Goal: Information Seeking & Learning: Find specific page/section

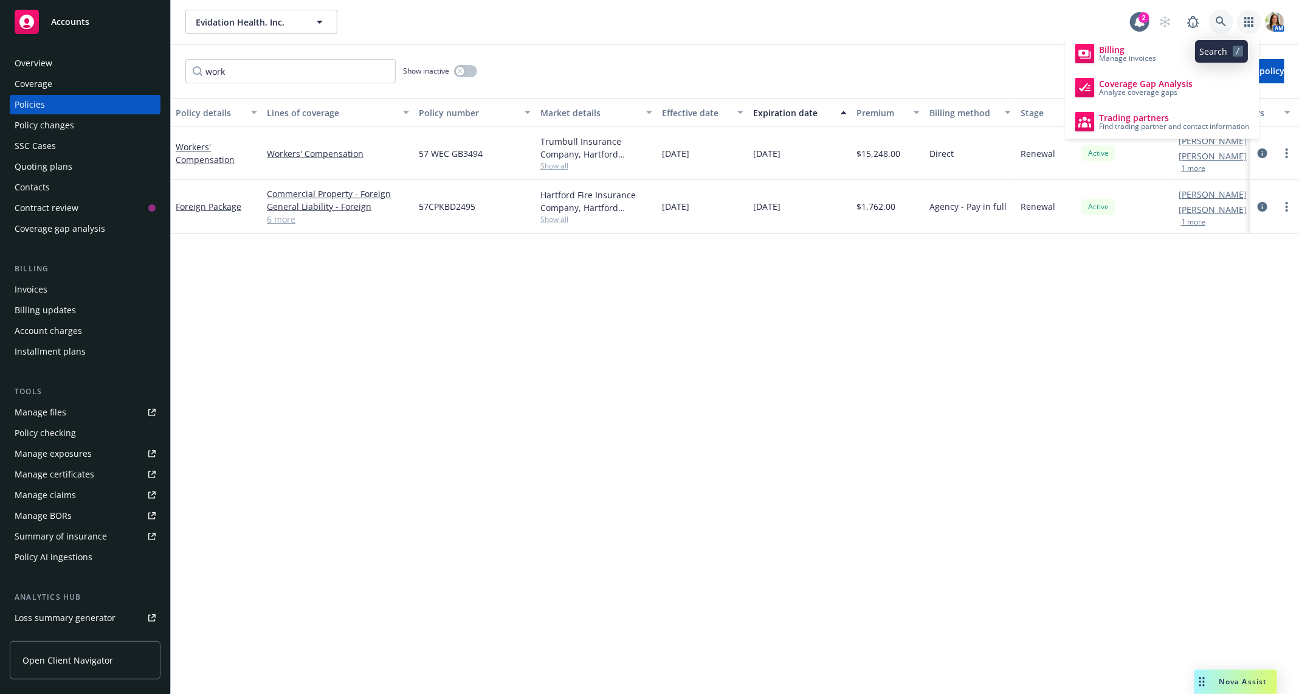
click at [1221, 18] on icon at bounding box center [1221, 21] width 11 height 11
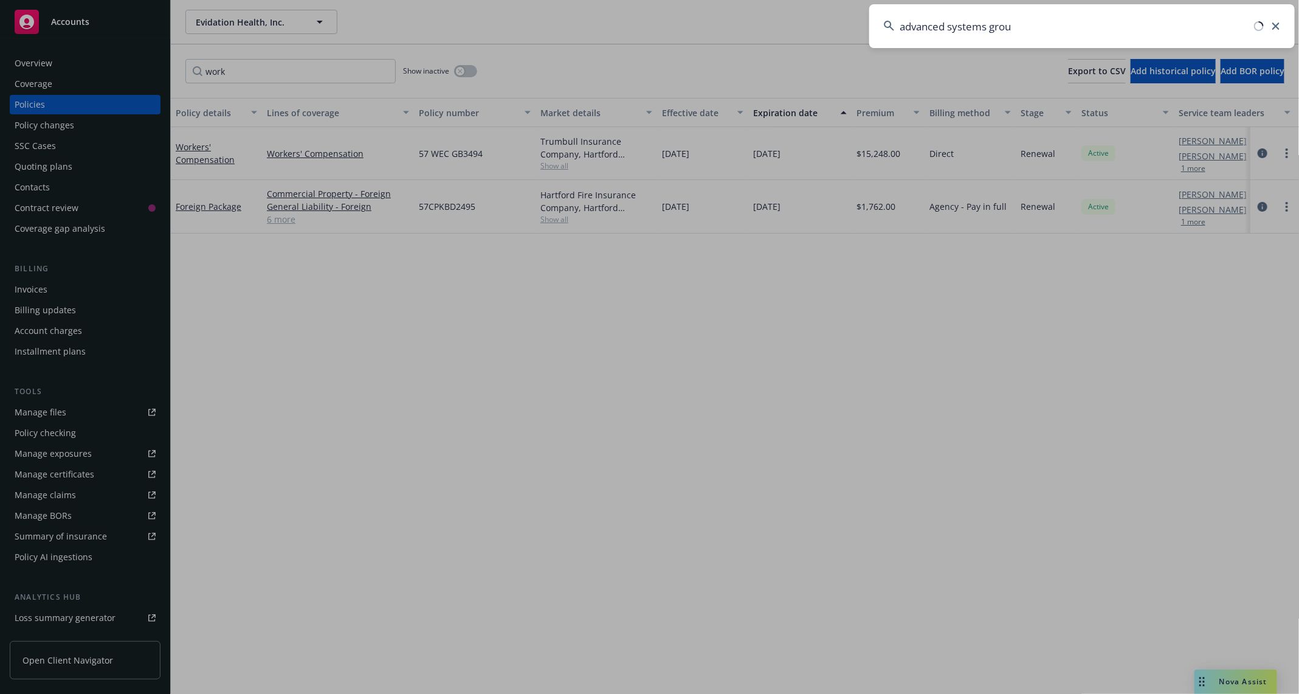
type input "advanced systems group"
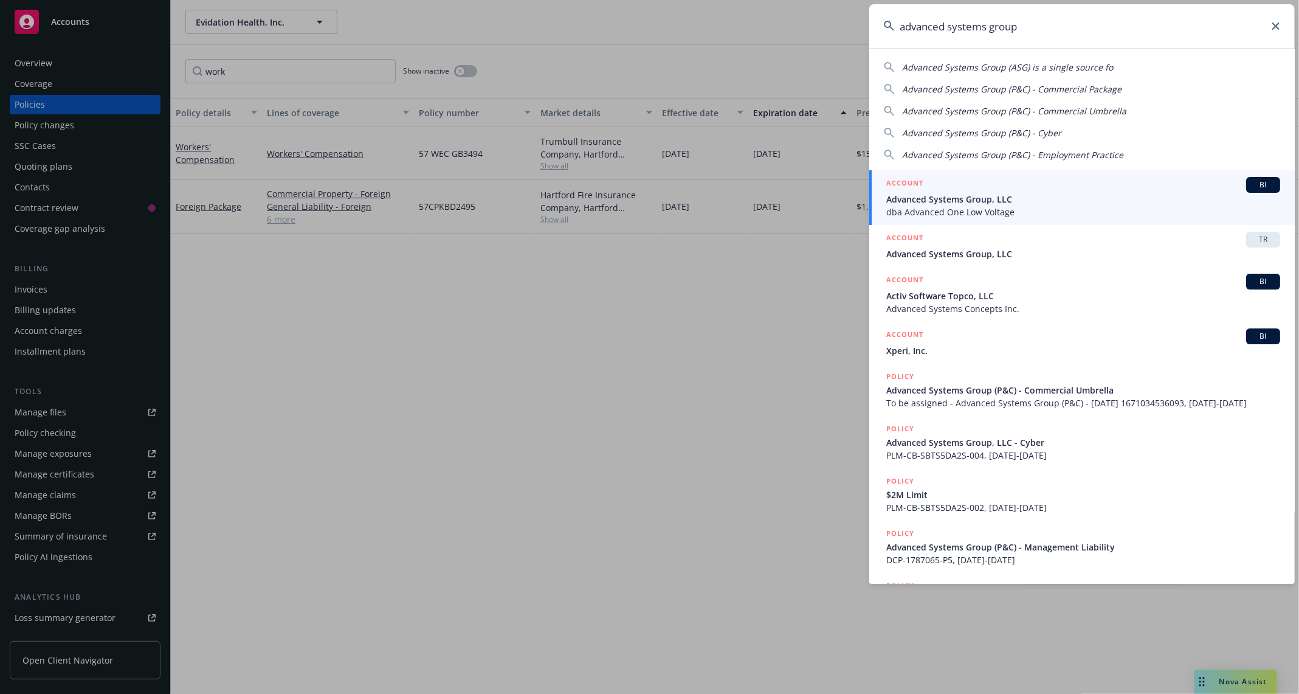
click at [1000, 196] on span "Advanced Systems Group, LLC" at bounding box center [1083, 199] width 394 height 13
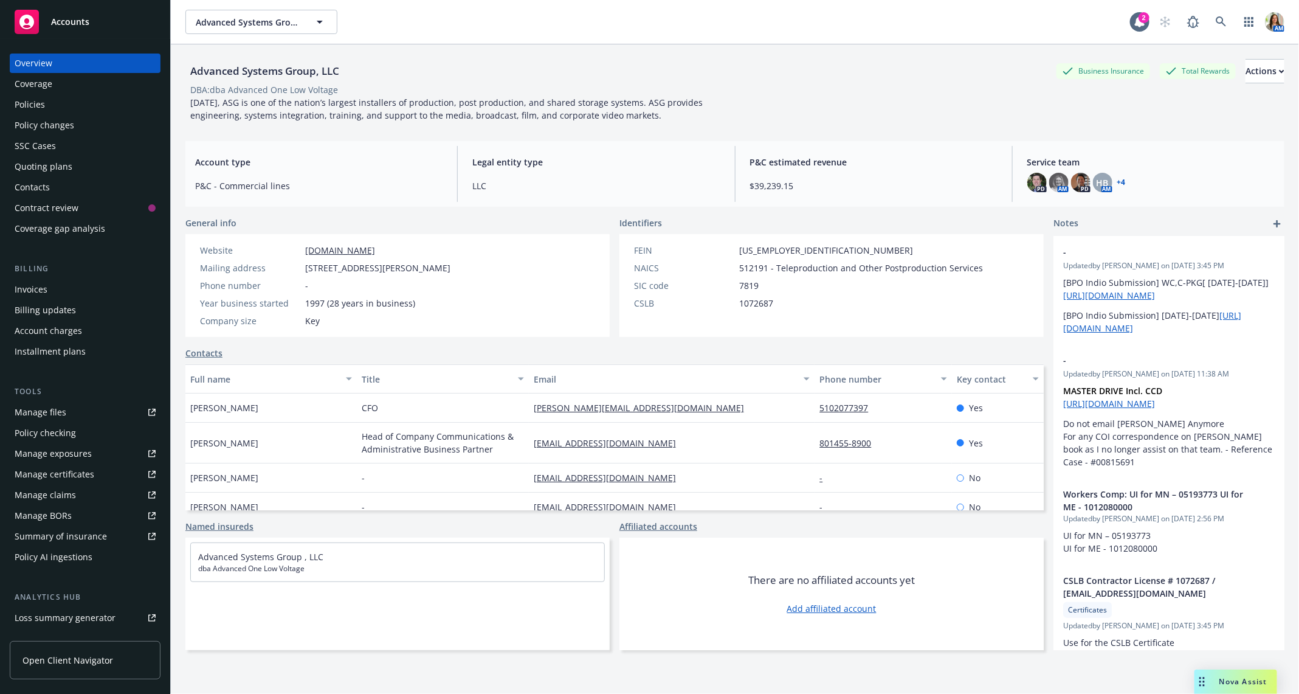
click at [89, 101] on div "Policies" at bounding box center [85, 104] width 141 height 19
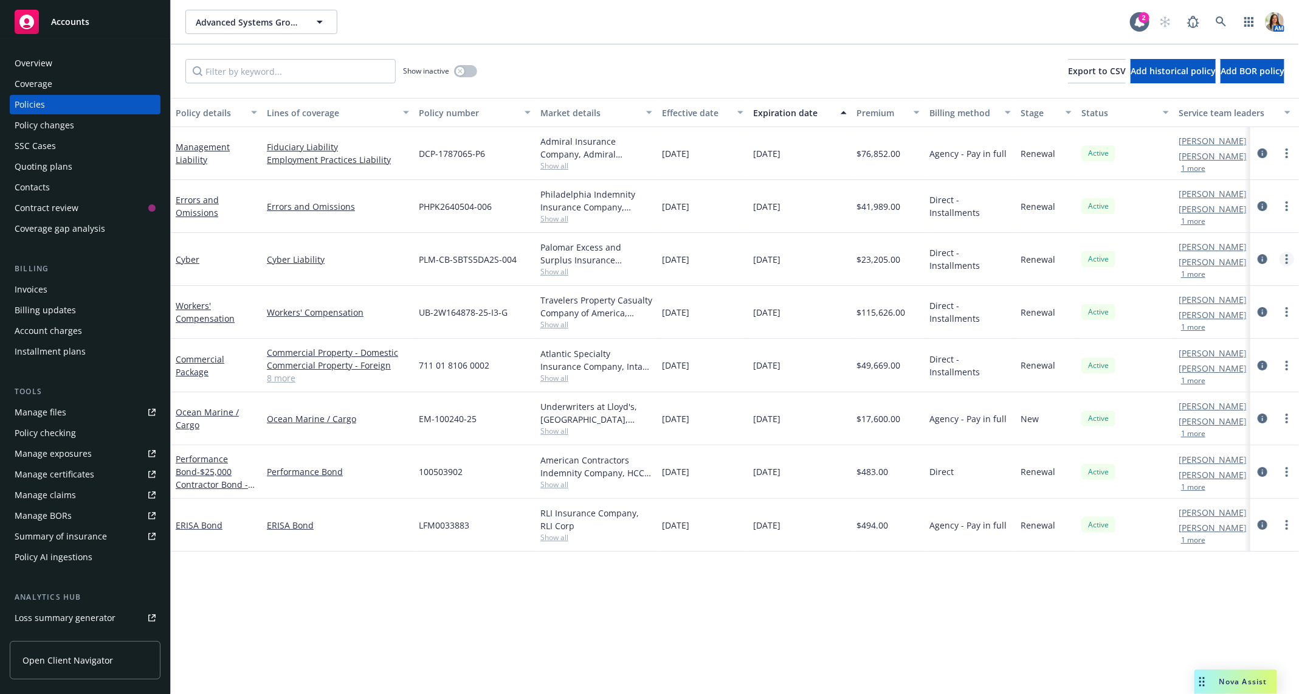
click at [1290, 257] on link "more" at bounding box center [1287, 259] width 15 height 15
click at [1220, 425] on link "Copy logging email" at bounding box center [1222, 430] width 143 height 24
click at [1226, 22] on icon at bounding box center [1221, 21] width 11 height 11
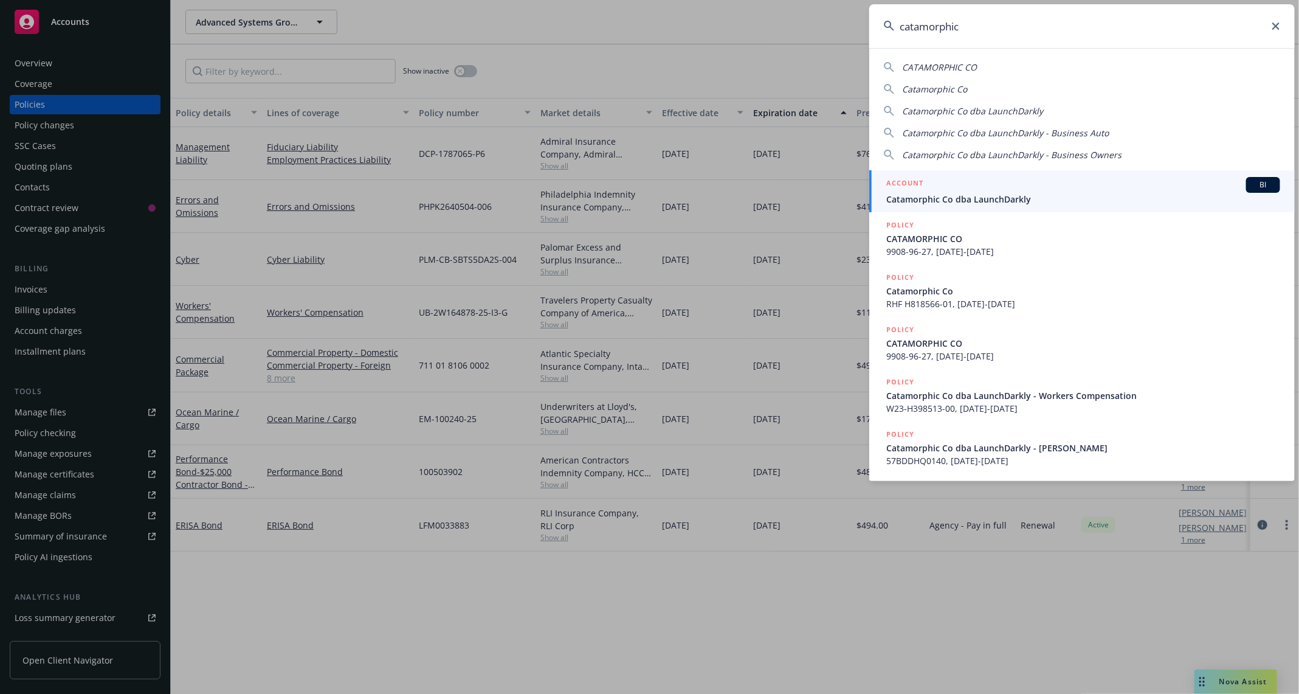
type input "catamorphic"
click at [994, 199] on span "Catamorphic Co dba LaunchDarkly" at bounding box center [1083, 199] width 394 height 13
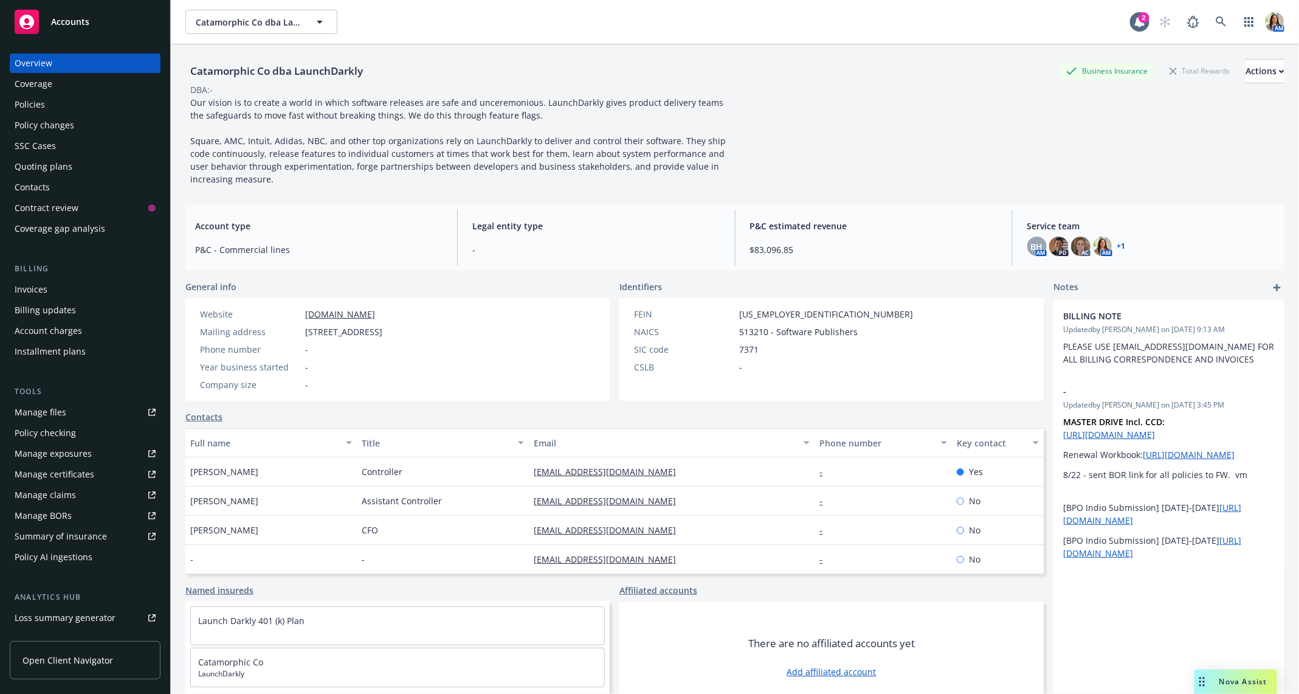
click at [77, 167] on div "Quoting plans" at bounding box center [85, 166] width 141 height 19
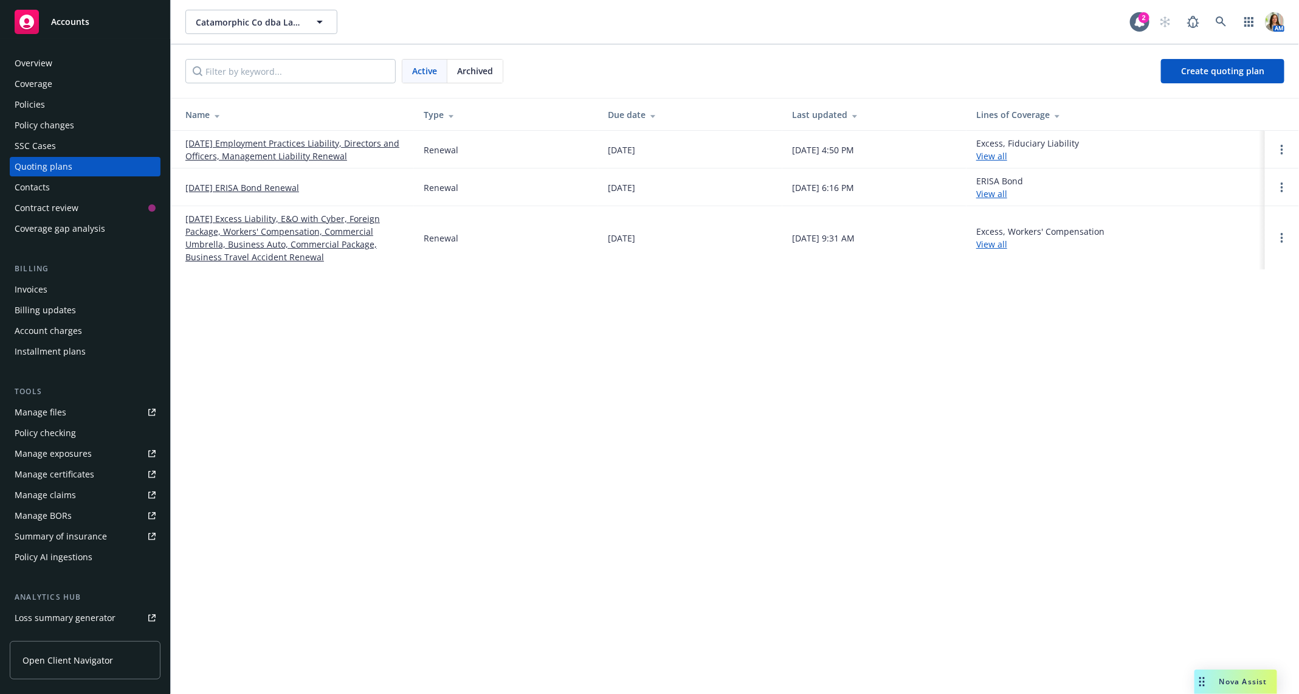
click at [224, 151] on link "10/31/25 Employment Practices Liability, Directors and Officers, Management Lia…" at bounding box center [294, 150] width 219 height 26
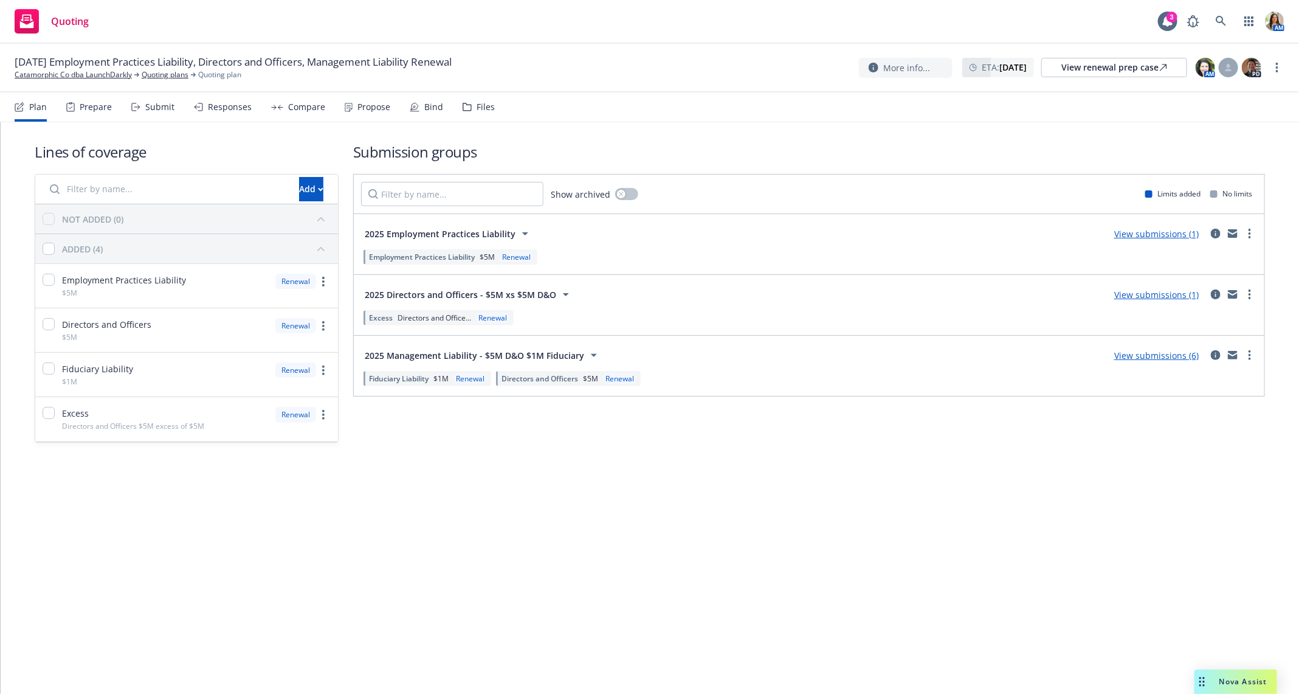
click at [477, 105] on div "Files" at bounding box center [486, 107] width 18 height 10
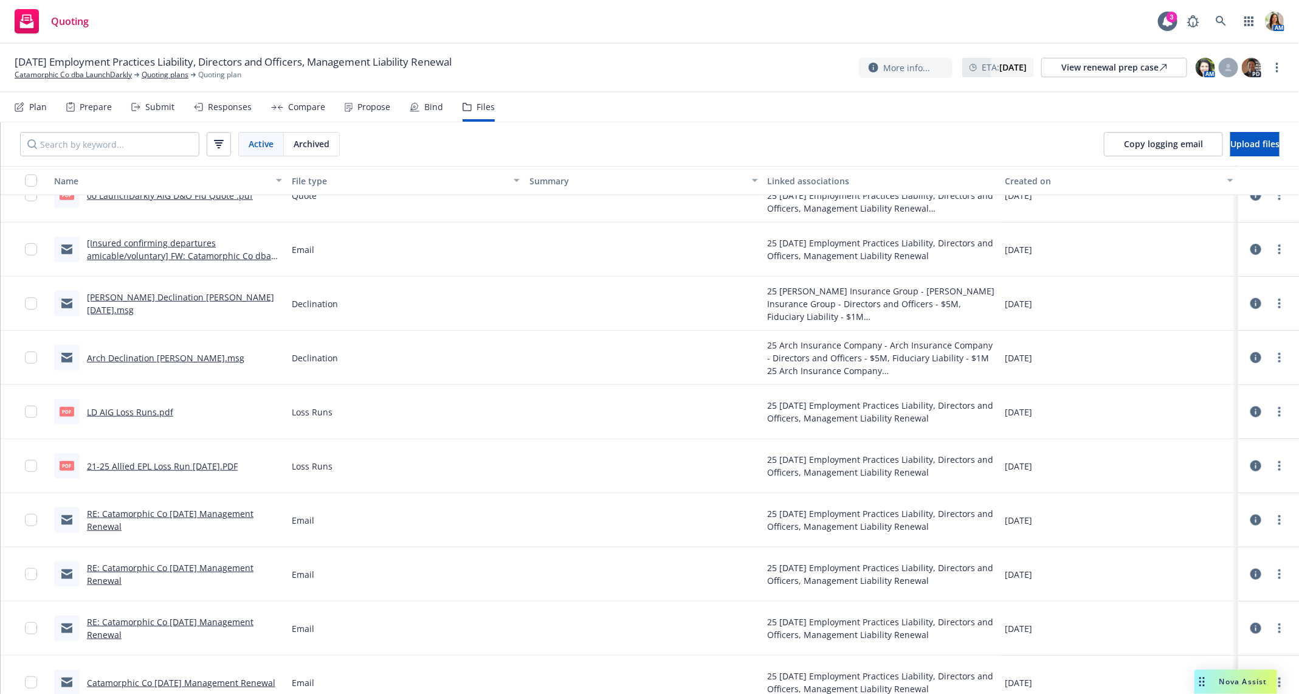
scroll to position [415, 0]
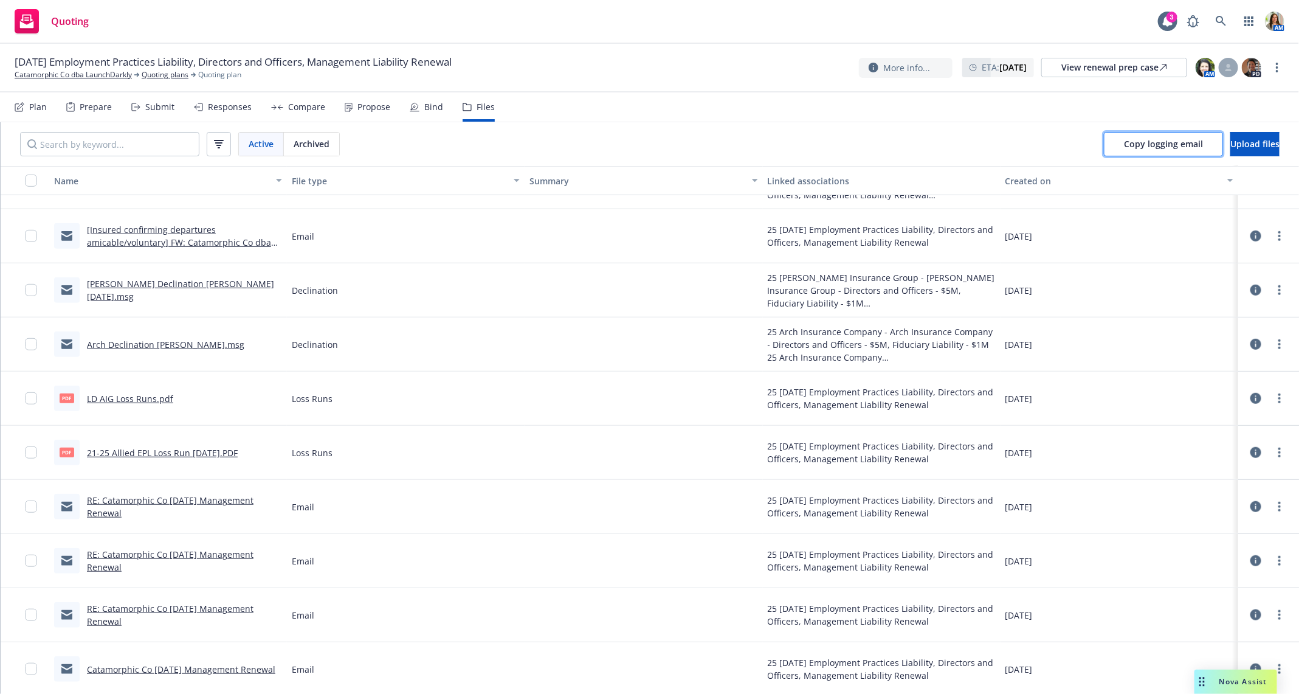
click at [1125, 148] on span "Copy logging email" at bounding box center [1163, 144] width 79 height 12
click at [1231, 143] on span "Upload files" at bounding box center [1255, 144] width 49 height 12
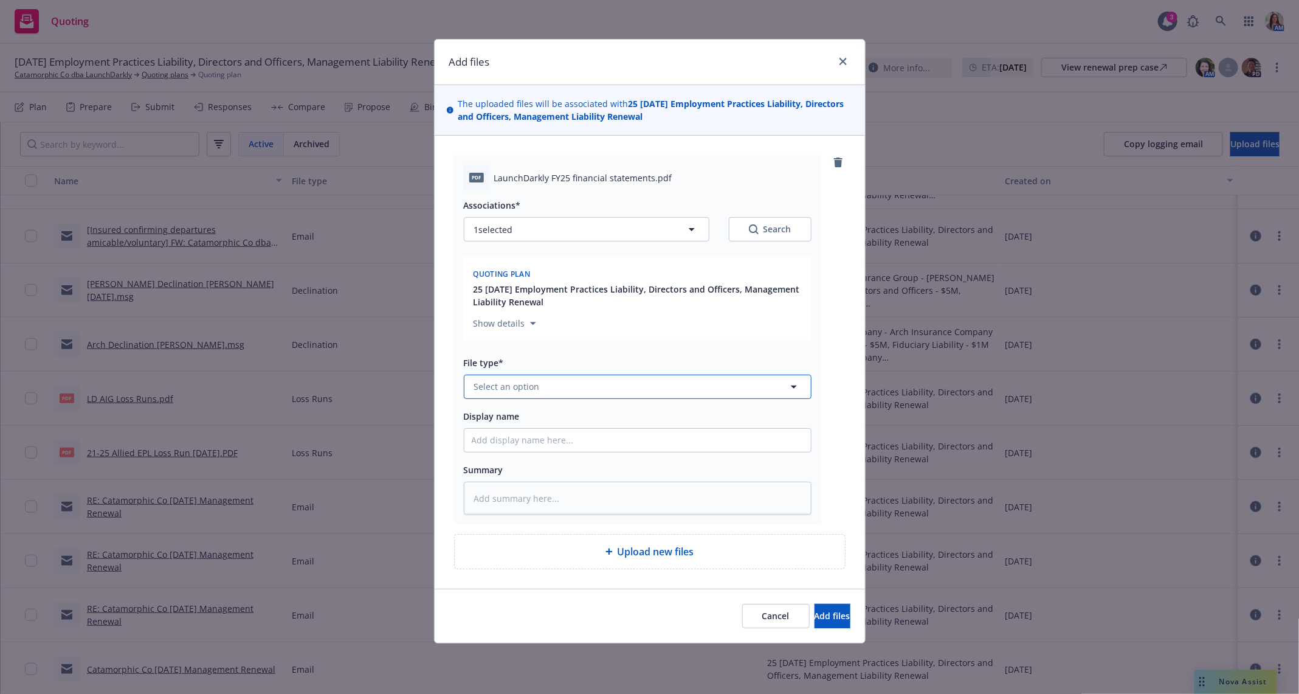
click at [519, 388] on span "Select an option" at bounding box center [507, 386] width 66 height 13
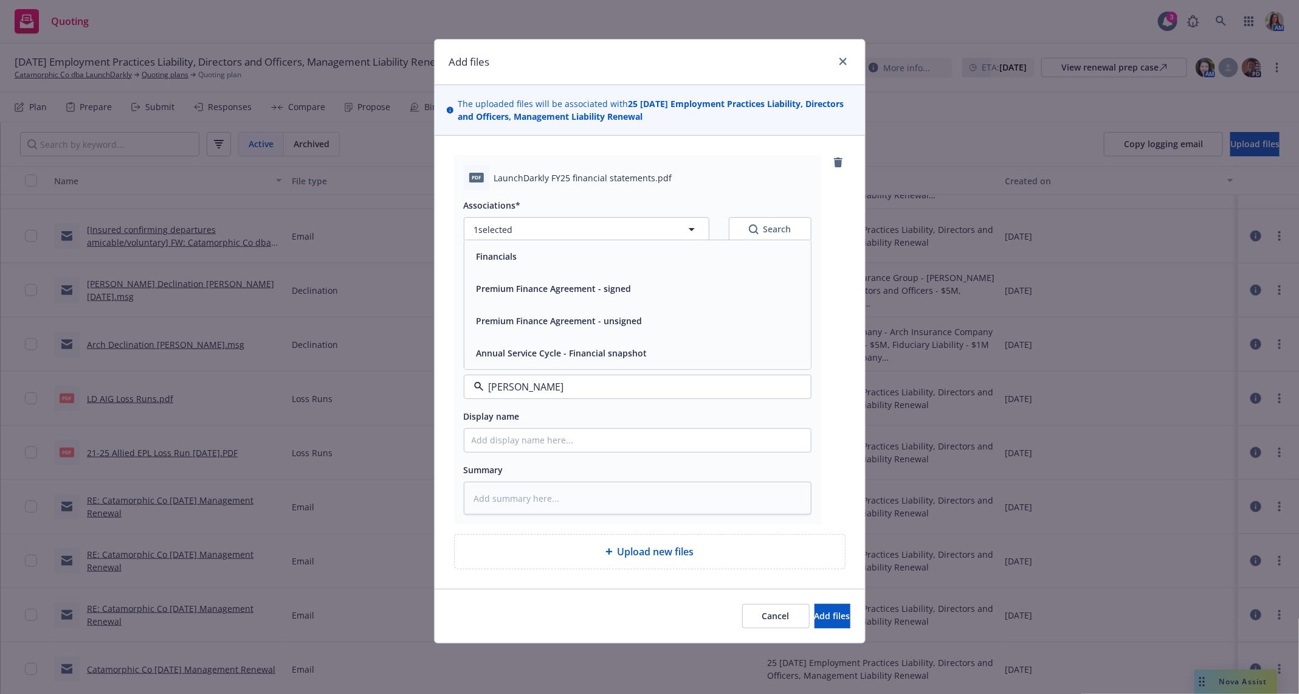
type input "financ"
click at [554, 260] on div "Financials" at bounding box center [638, 256] width 332 height 18
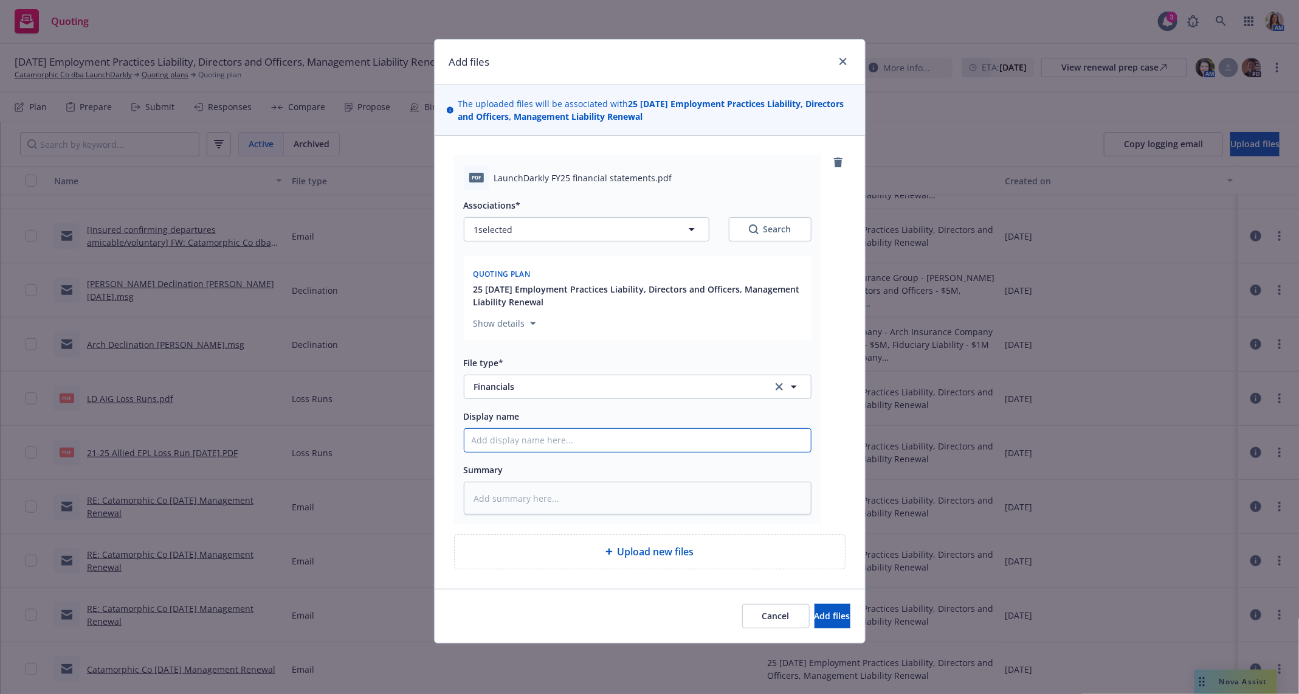
click at [494, 443] on input "Display name" at bounding box center [637, 440] width 347 height 23
type textarea "x"
type input "L"
type textarea "x"
type input "LD"
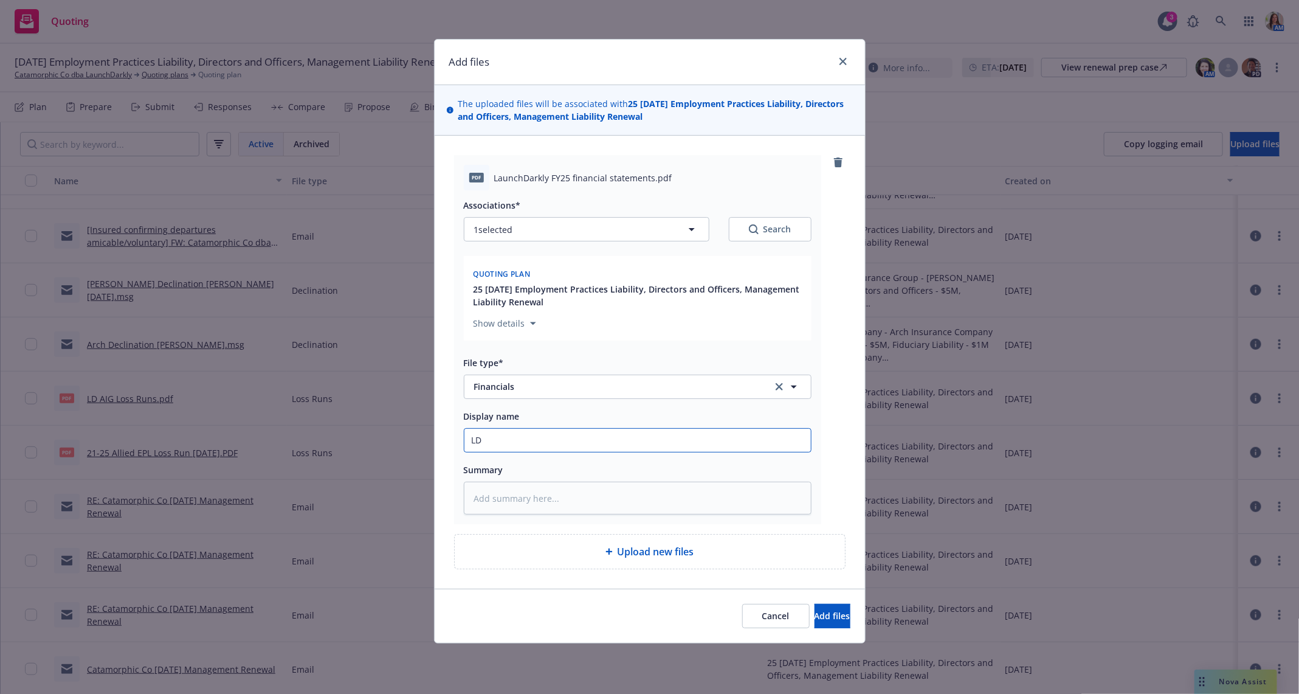
type textarea "x"
type input "LD"
type textarea "x"
type input "LD F"
type textarea "x"
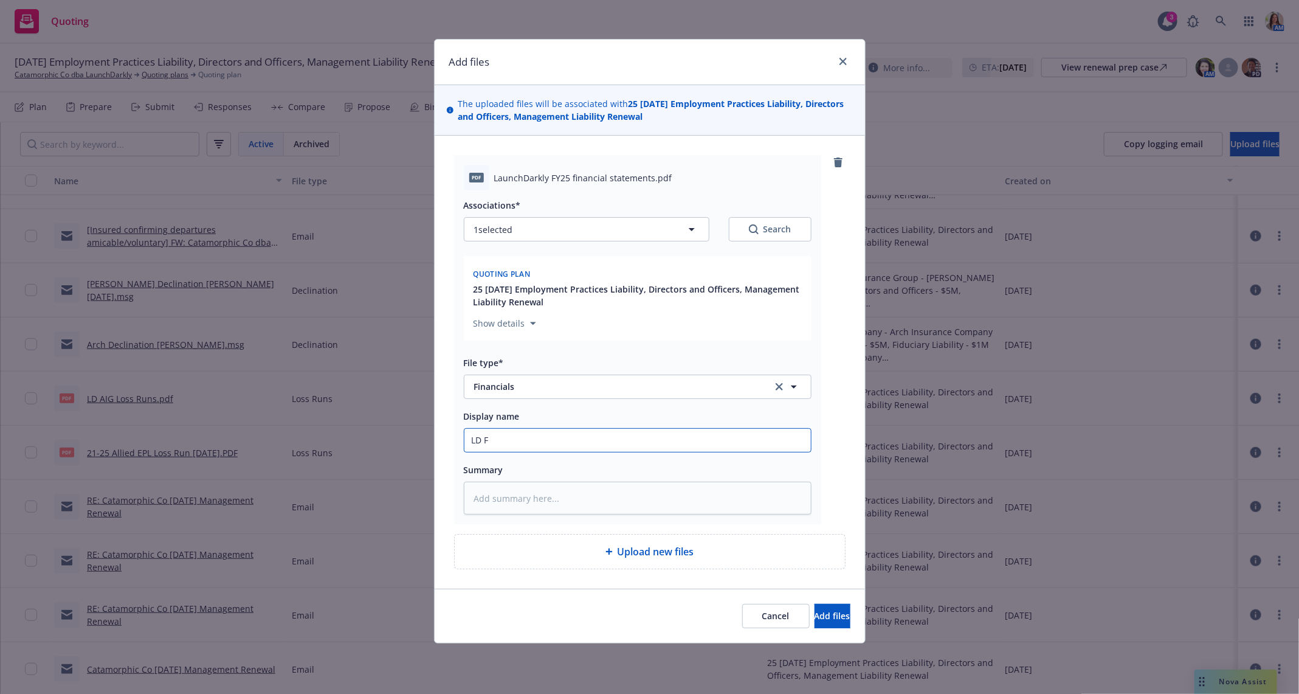
type input "LD FY"
type textarea "x"
type input "LD FY2"
type textarea "x"
type input "LD FY24"
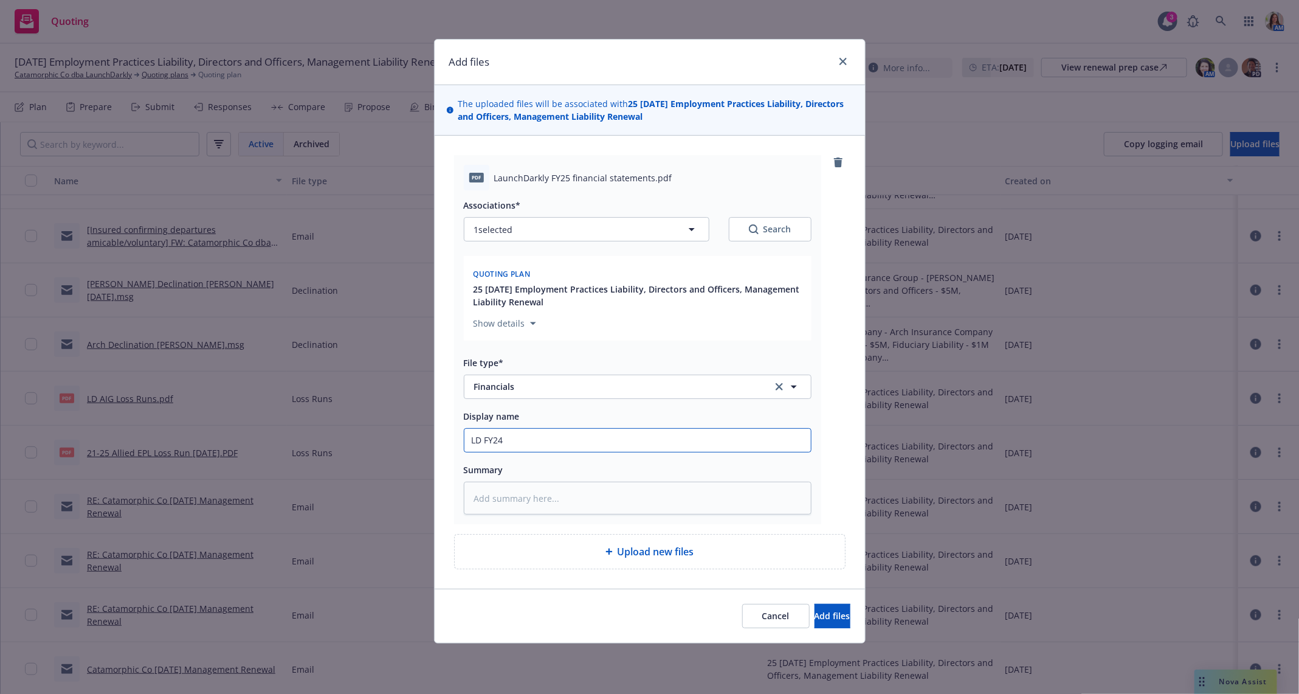
type textarea "x"
type input "LD FY24"
type textarea "x"
type input "LD FY24 F"
type textarea "x"
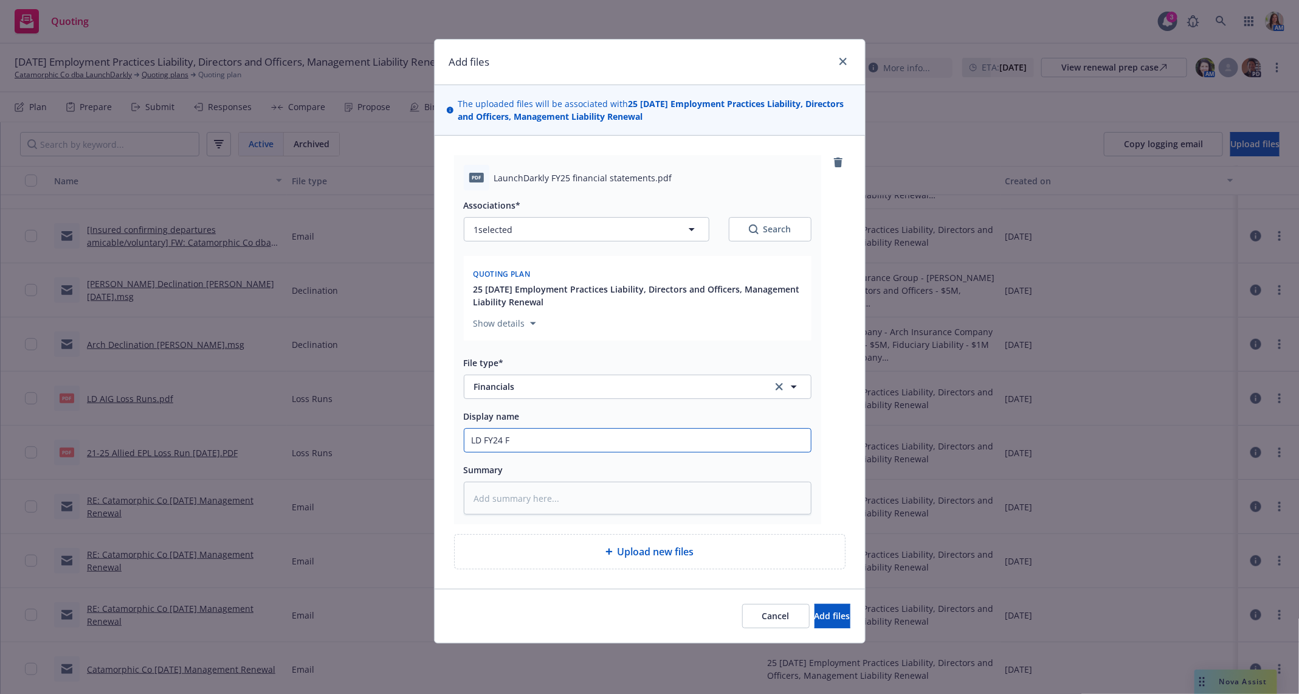
type input "LD FY24"
type textarea "x"
type input "LD FY24"
type textarea "x"
type input "LD FY2"
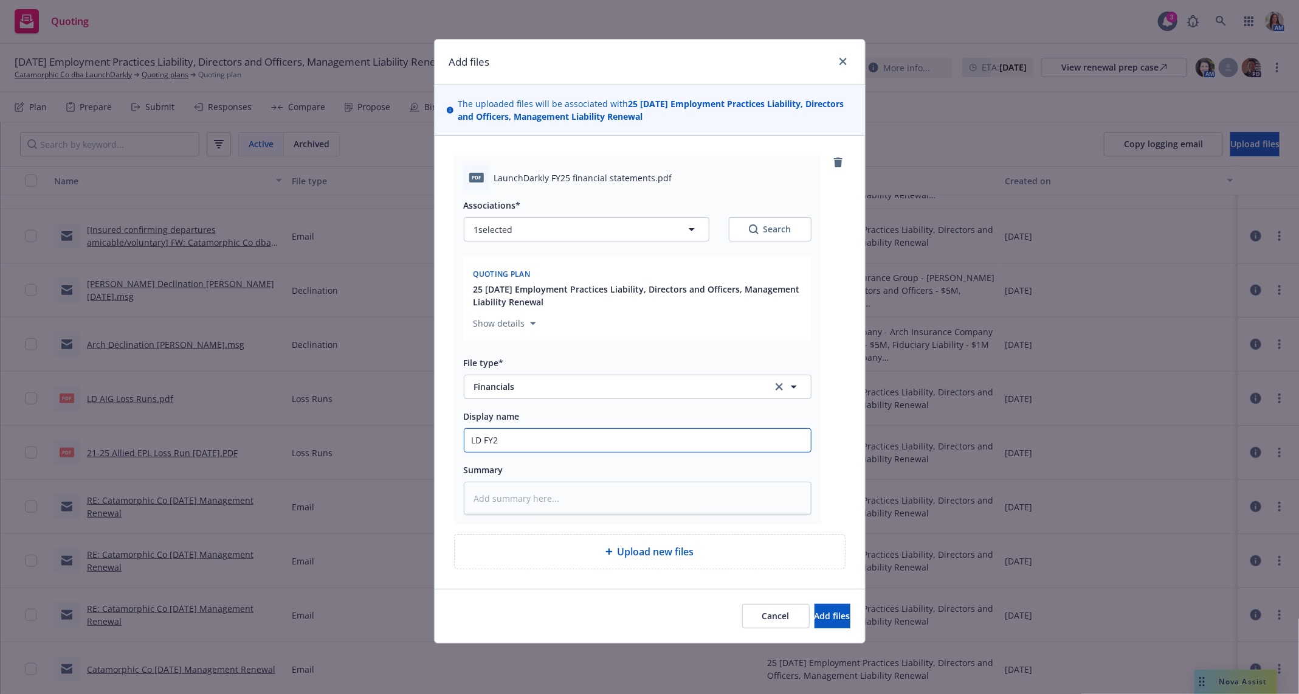
type textarea "x"
type input "LD FY25"
type textarea "x"
type input "LD FY25"
type textarea "x"
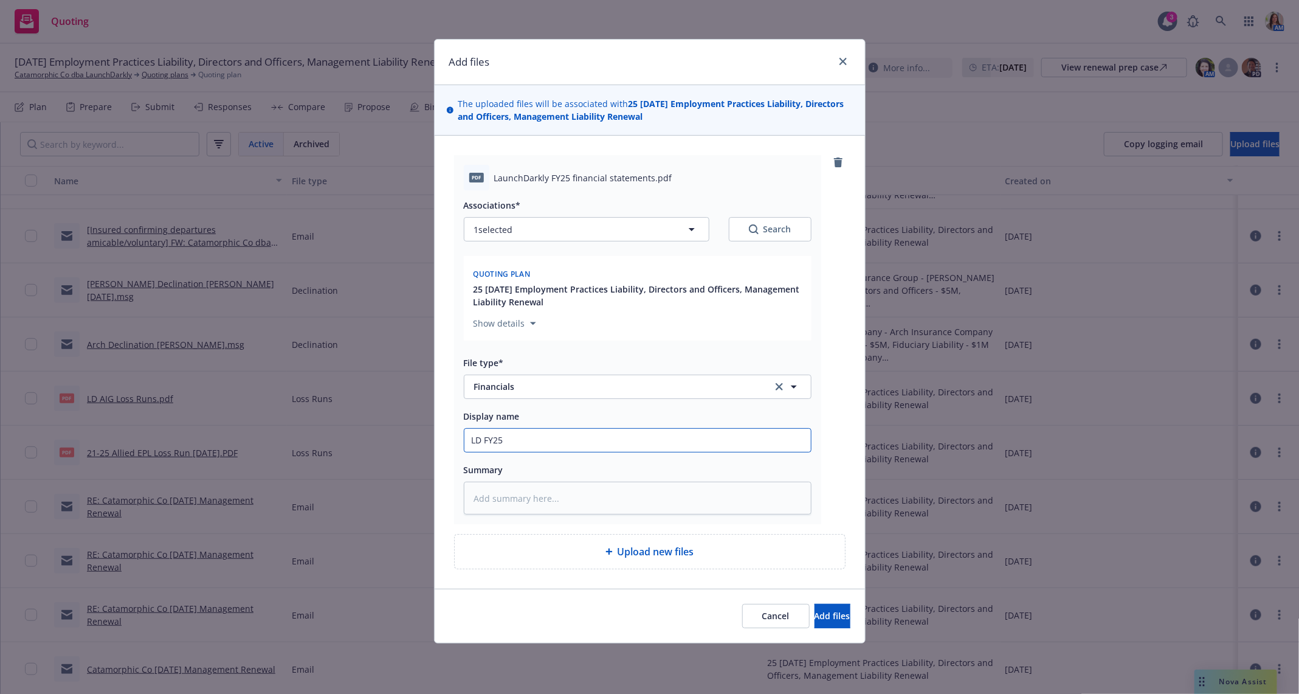
type input "LD FY25 F"
type textarea "x"
type input "LD FY25 Fi"
type textarea "x"
type input "LD FY25 Fin"
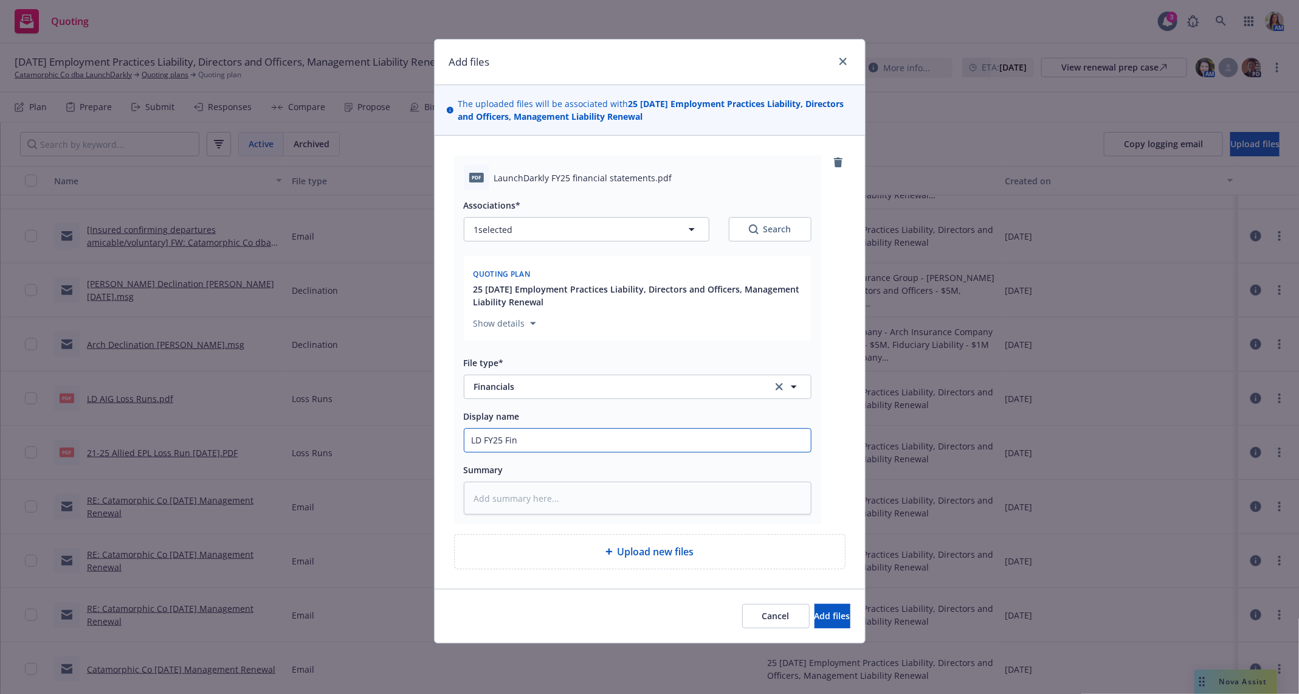
type textarea "x"
type input "LD FY25 Fina"
type textarea "x"
type input "LD FY25 Finan"
type textarea "x"
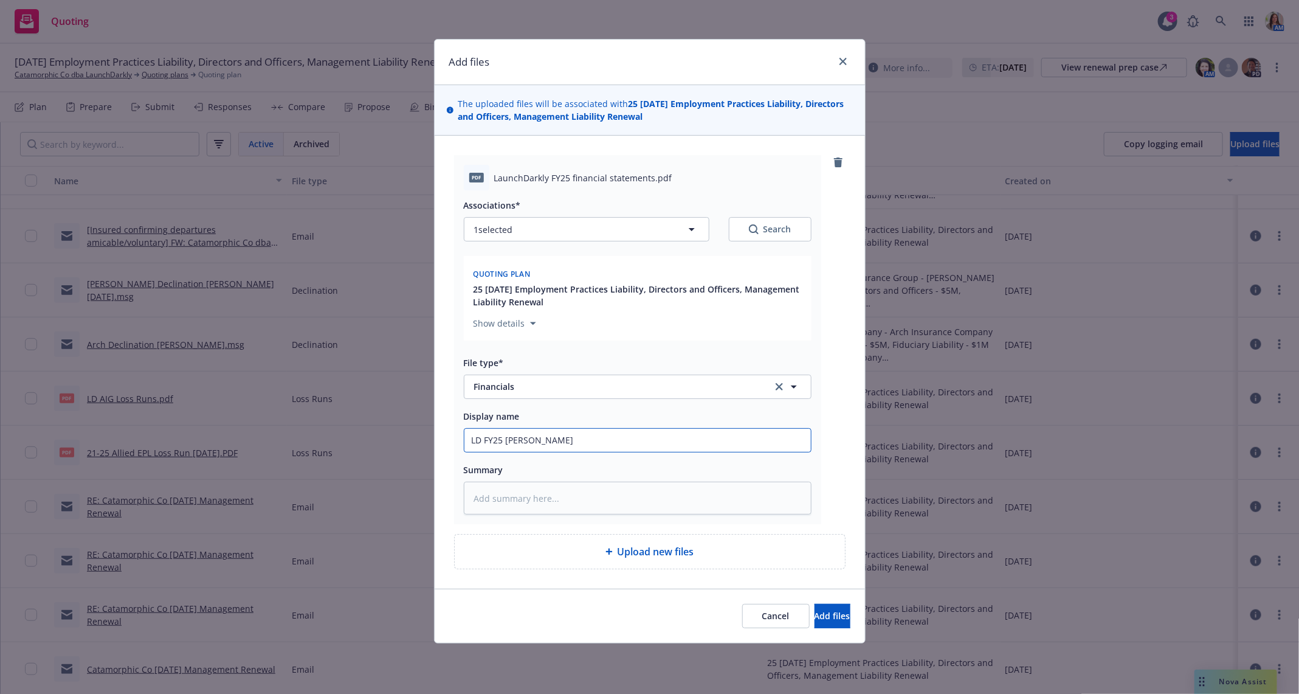
type input "LD FY25 Financ"
type textarea "x"
type input "LD FY25 Financi"
type textarea "x"
type input "LD FY25 Financia"
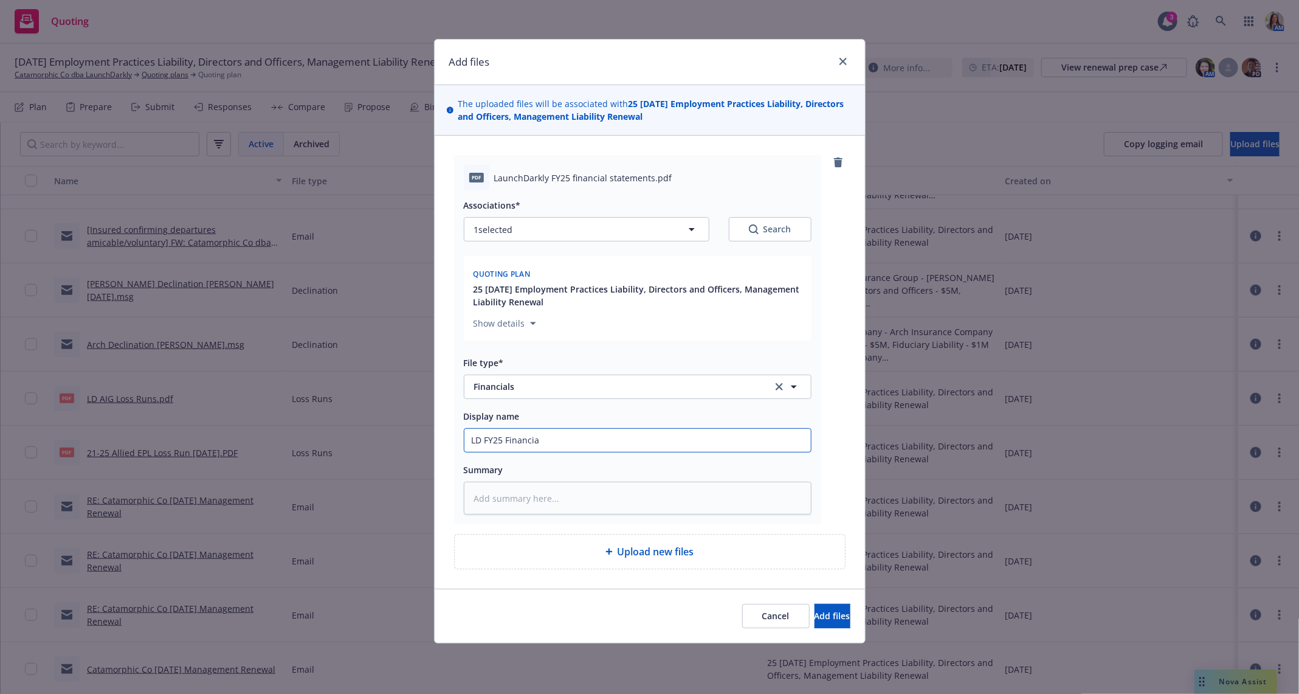
type textarea "x"
type input "LD FY25 Financial"
type textarea "x"
type input "LD FY25 Financials"
click at [815, 626] on button "Add files" at bounding box center [833, 616] width 36 height 24
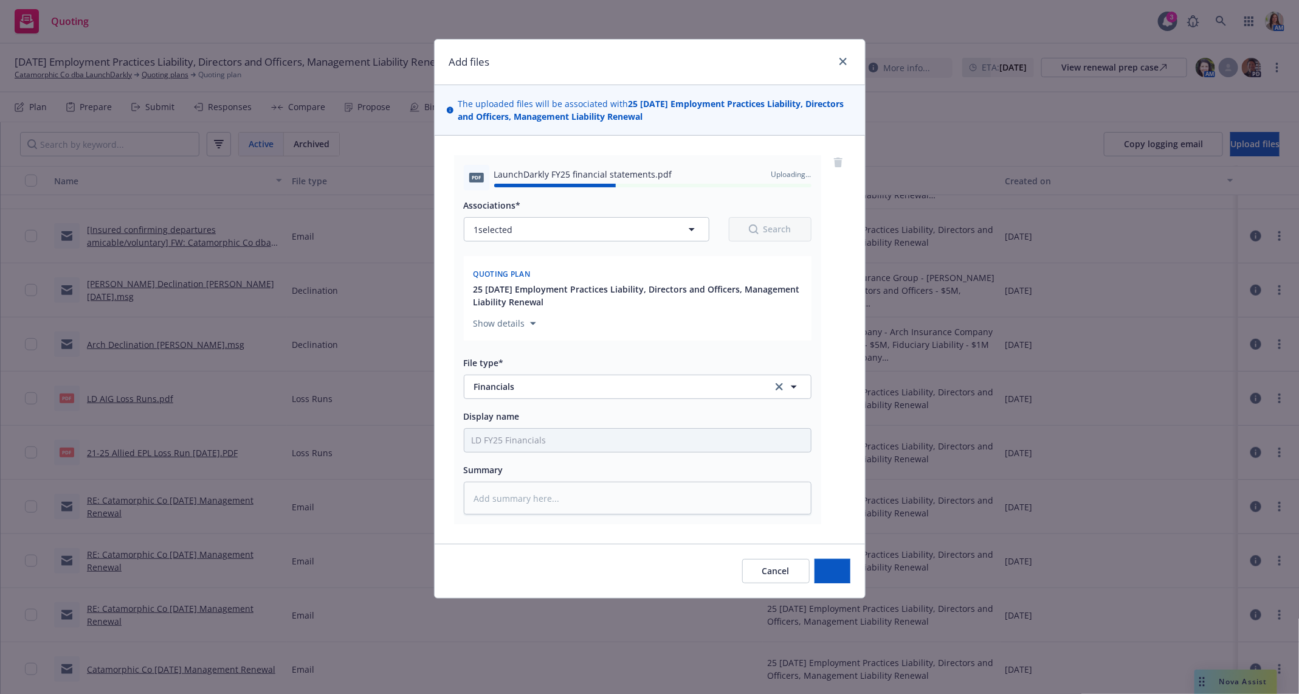
type textarea "x"
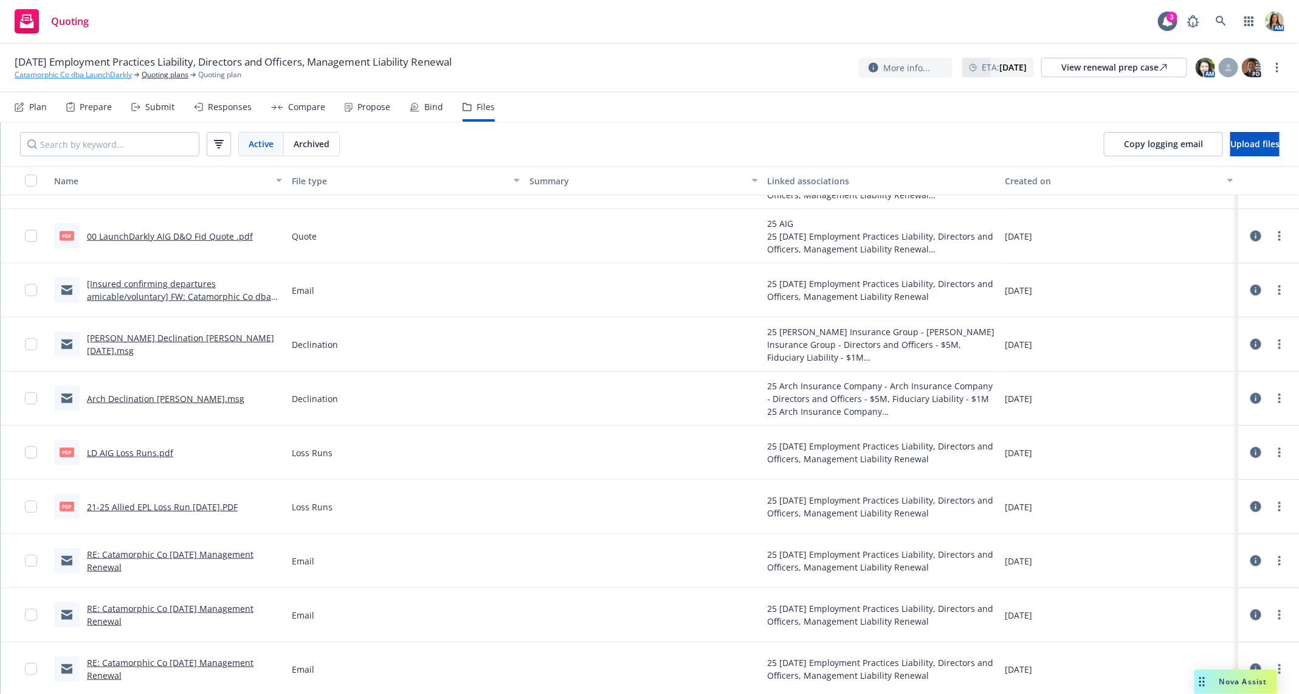
click at [97, 78] on link "Catamorphic Co dba LaunchDarkly" at bounding box center [73, 74] width 117 height 11
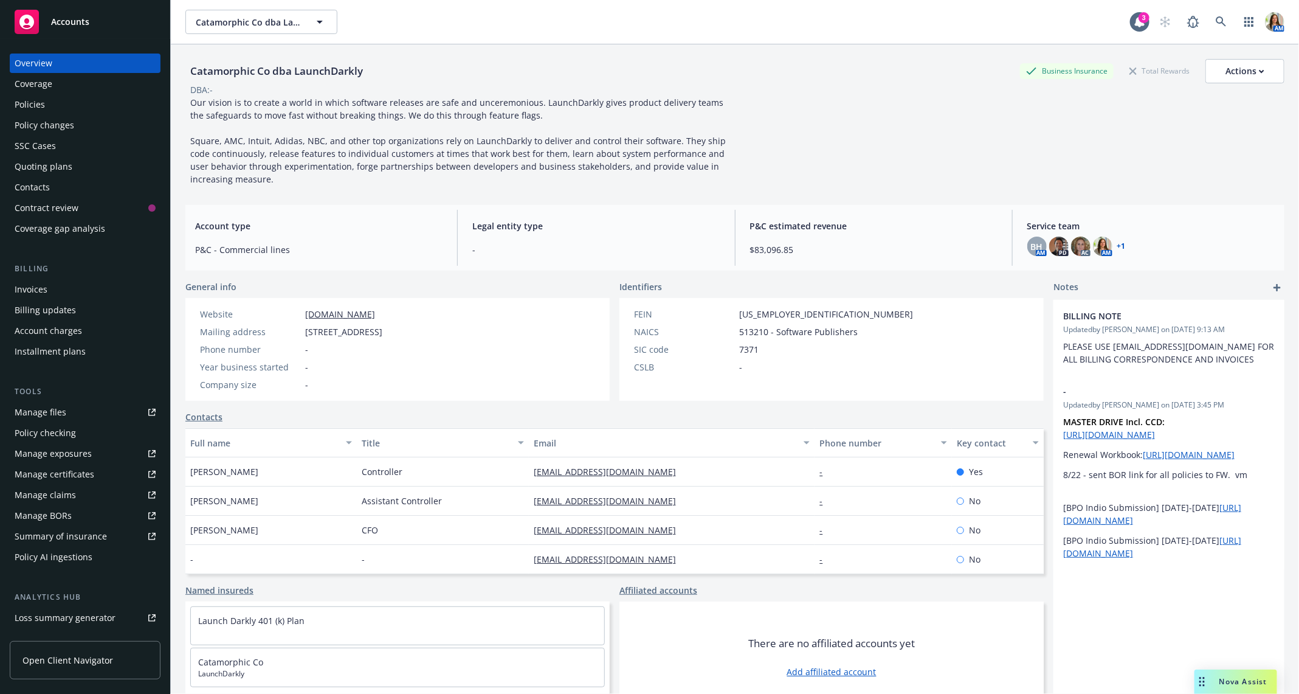
click at [83, 119] on div "Policy changes" at bounding box center [85, 125] width 141 height 19
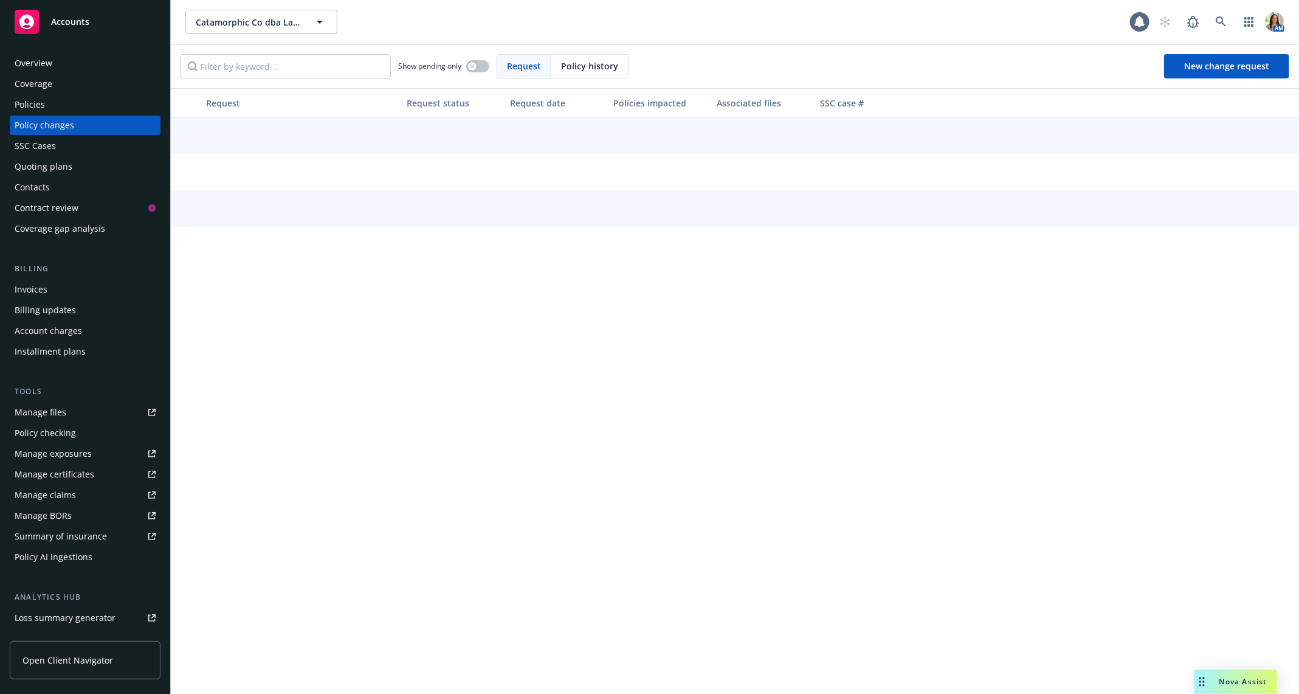
click at [77, 114] on div "Policies" at bounding box center [85, 104] width 141 height 19
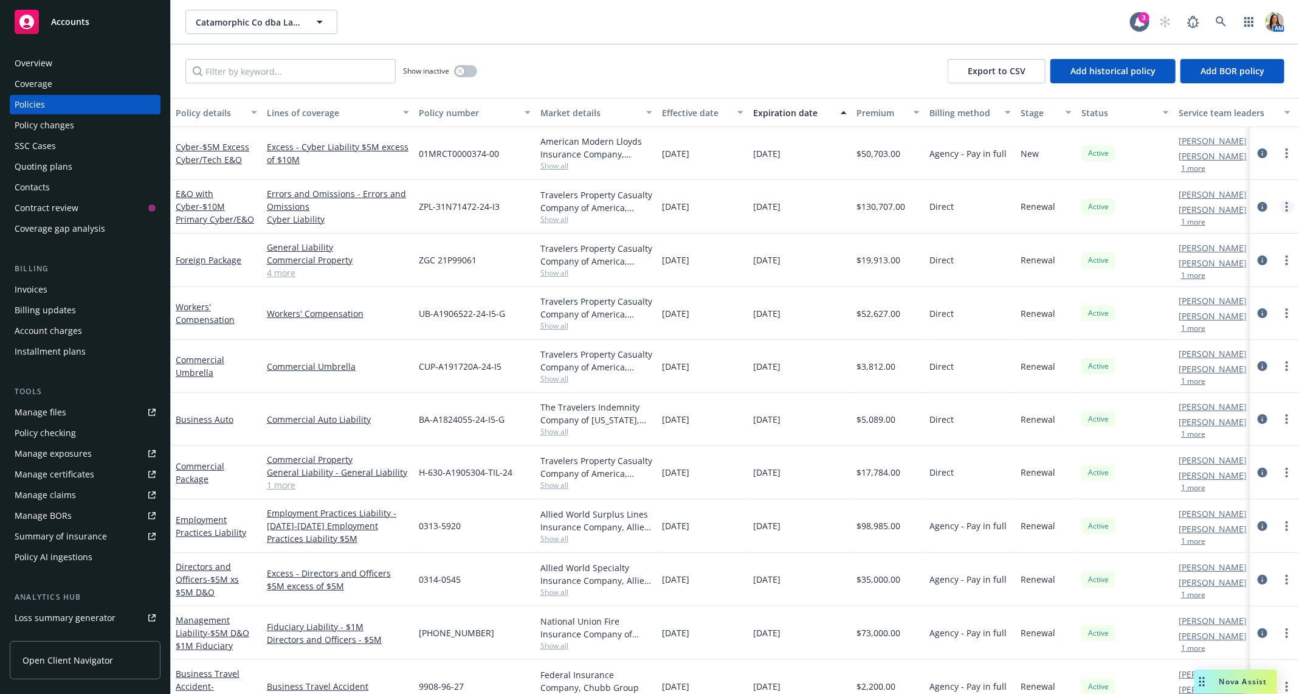
click at [1288, 205] on circle "more" at bounding box center [1287, 206] width 2 height 2
click at [1224, 384] on link "Copy logging email" at bounding box center [1222, 377] width 143 height 24
click at [1218, 23] on icon at bounding box center [1221, 21] width 11 height 11
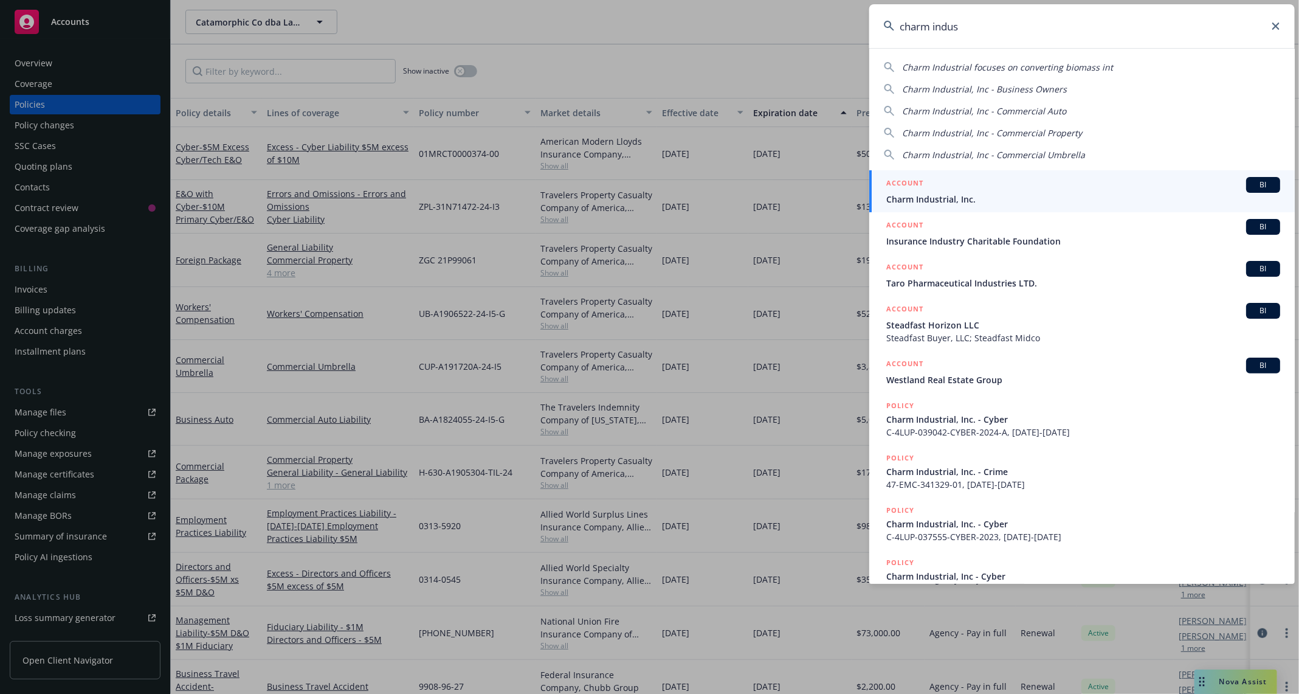
type input "charm indus"
click at [981, 188] on div "ACCOUNT BI" at bounding box center [1083, 185] width 394 height 16
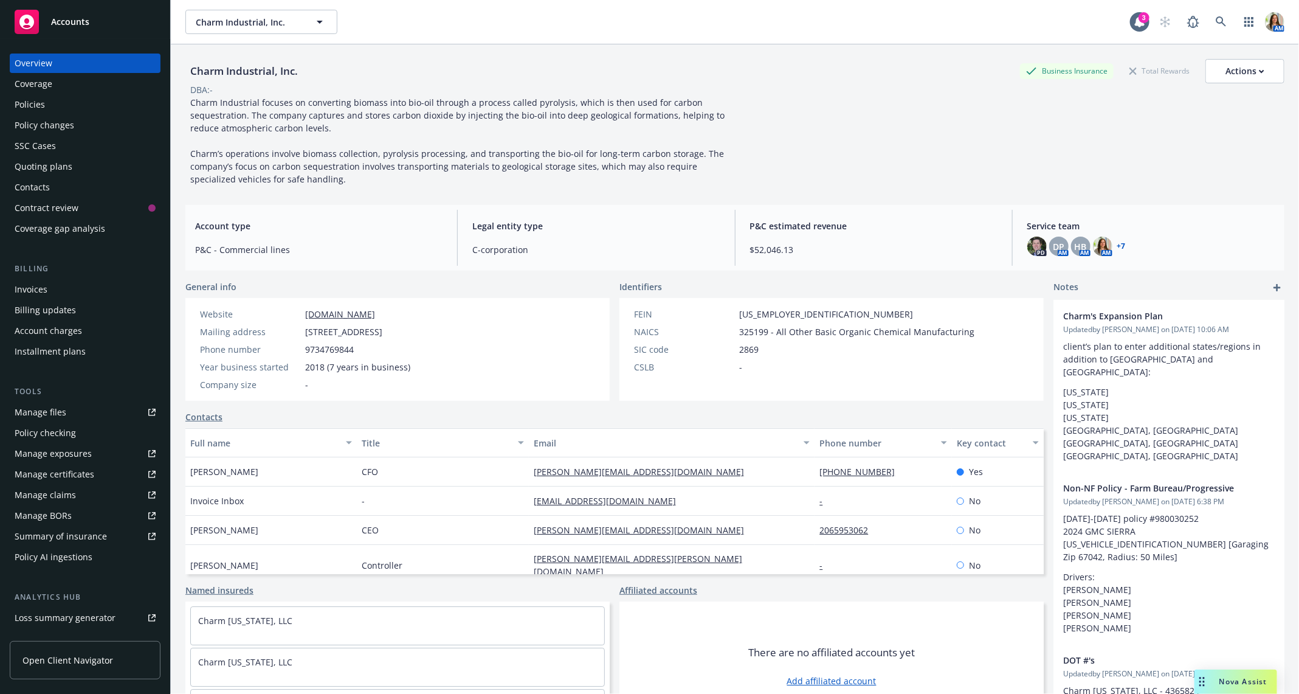
click at [46, 102] on div "Policies" at bounding box center [85, 104] width 141 height 19
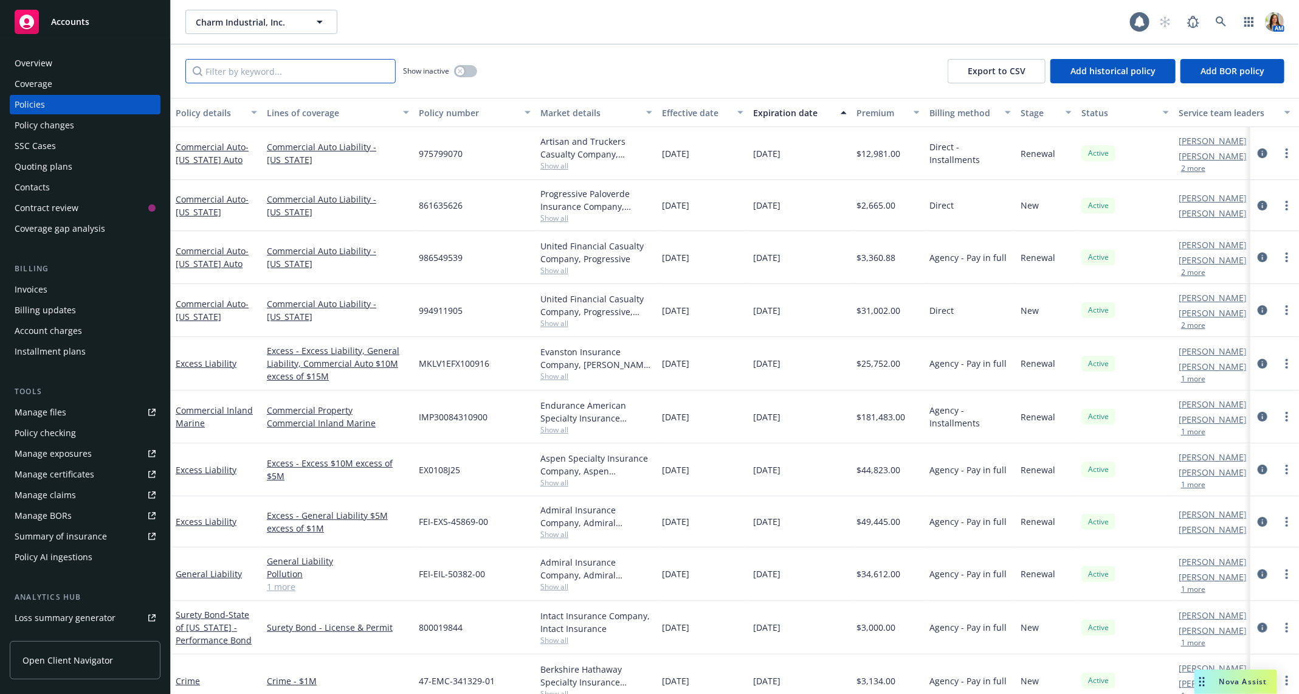
click at [276, 74] on input "Filter by keyword..." at bounding box center [290, 71] width 210 height 24
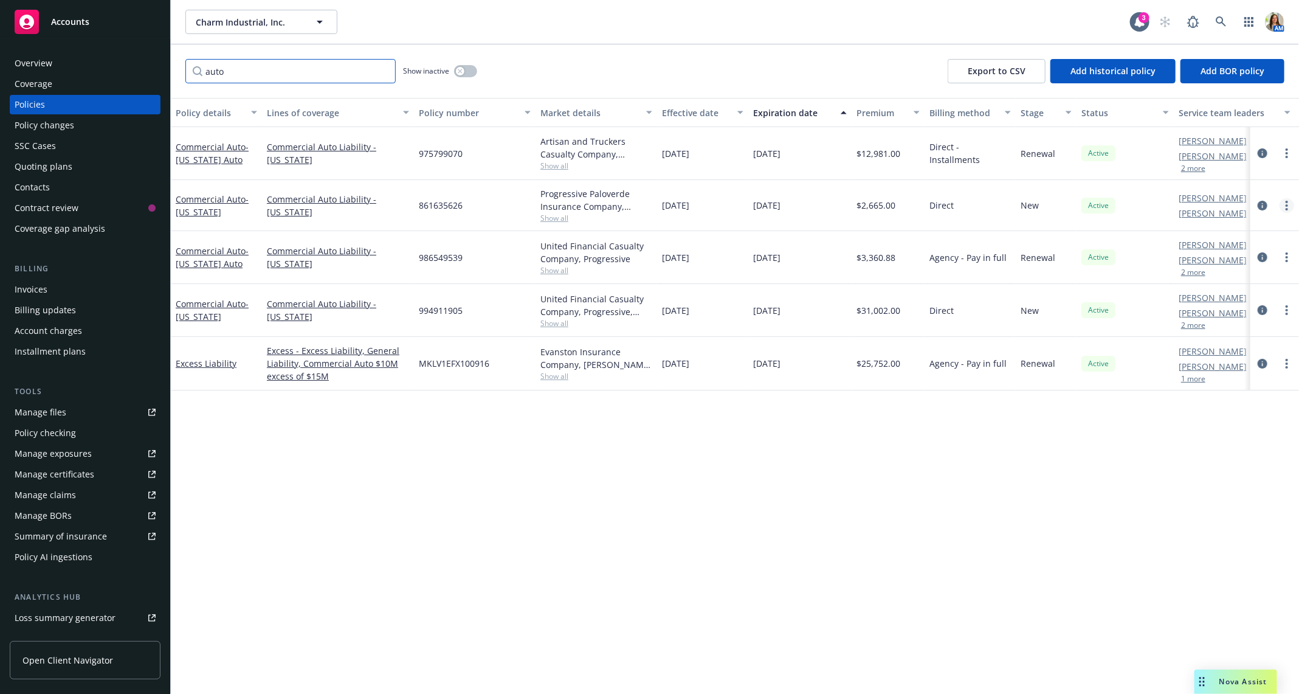
type input "auto"
click at [1287, 201] on circle "more" at bounding box center [1287, 202] width 2 height 2
click at [1197, 377] on link "Copy logging email" at bounding box center [1222, 376] width 143 height 24
click at [1229, 20] on link at bounding box center [1221, 22] width 24 height 24
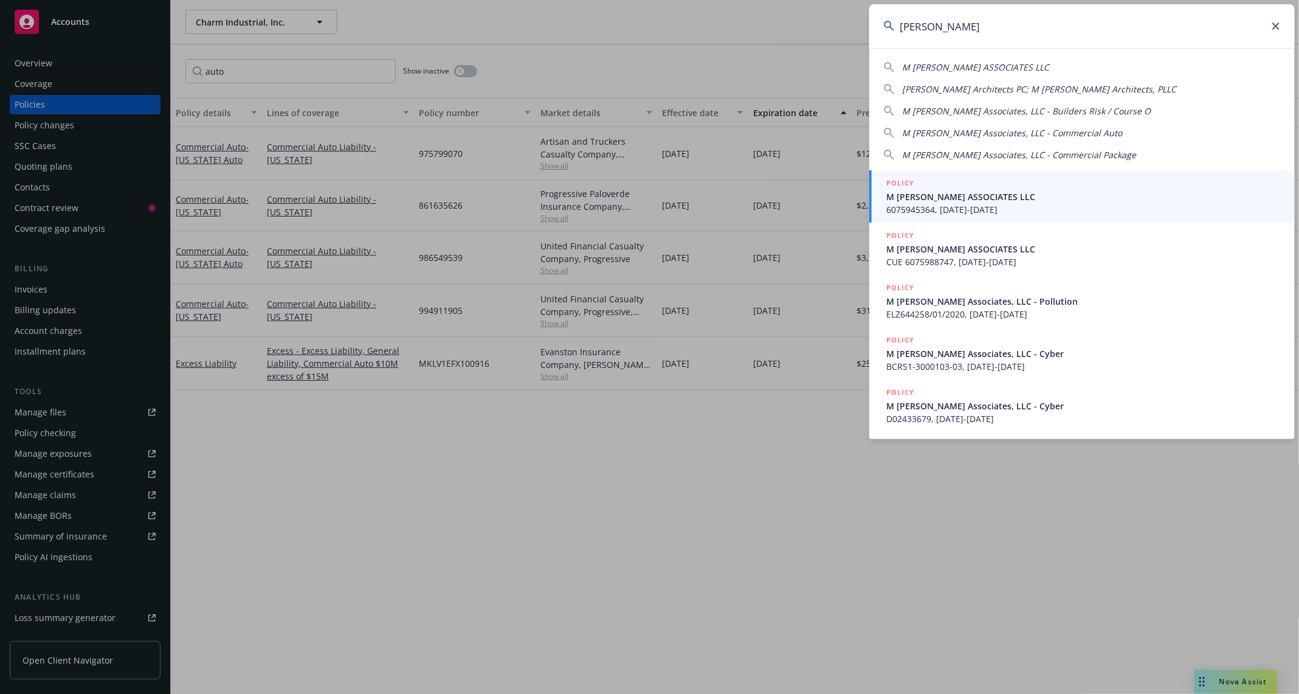
type input "[PERSON_NAME]"
click at [917, 205] on span "6075945364, [DATE]-[DATE]" at bounding box center [1083, 209] width 394 height 13
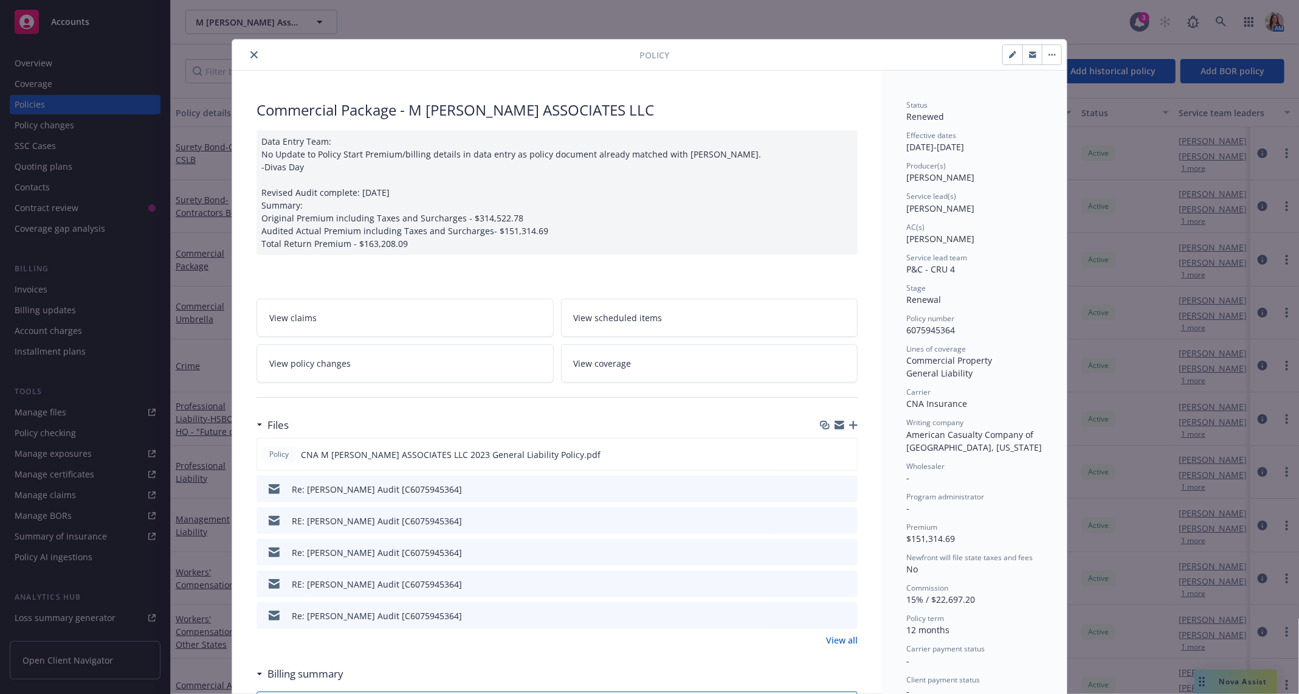
click at [256, 53] on icon "close" at bounding box center [253, 54] width 7 height 7
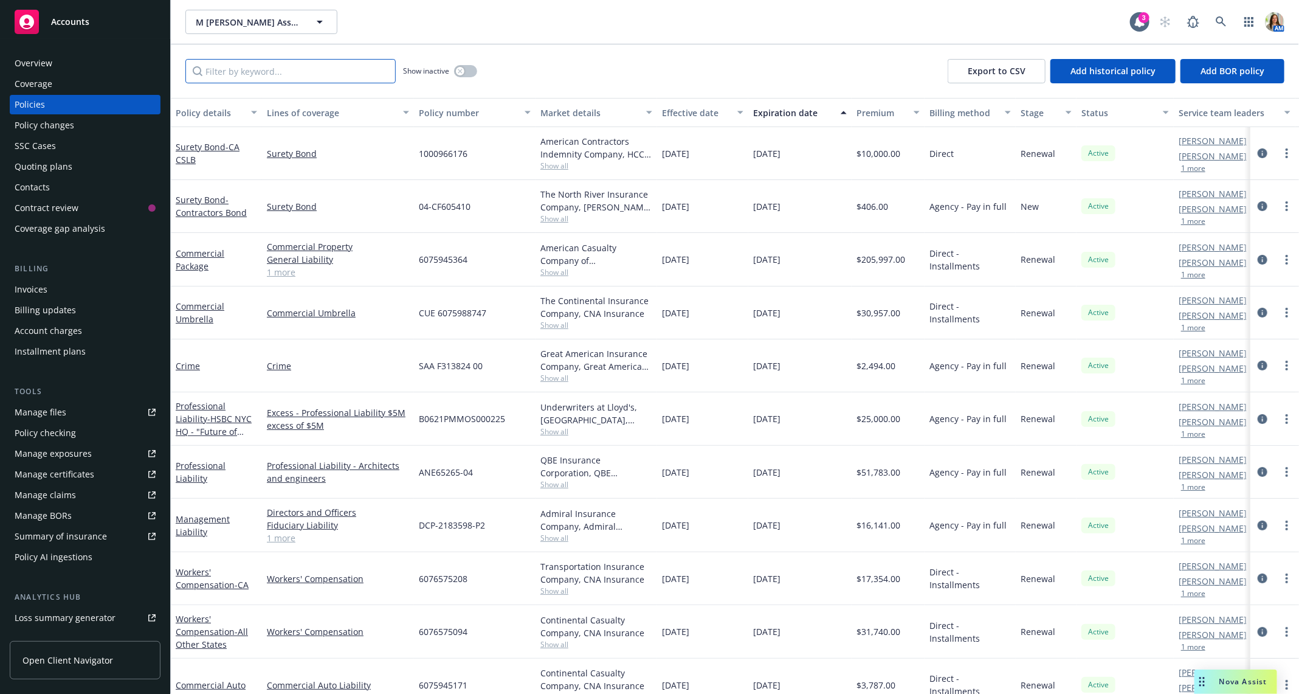
click at [277, 70] on input "Filter by keyword..." at bounding box center [290, 71] width 210 height 24
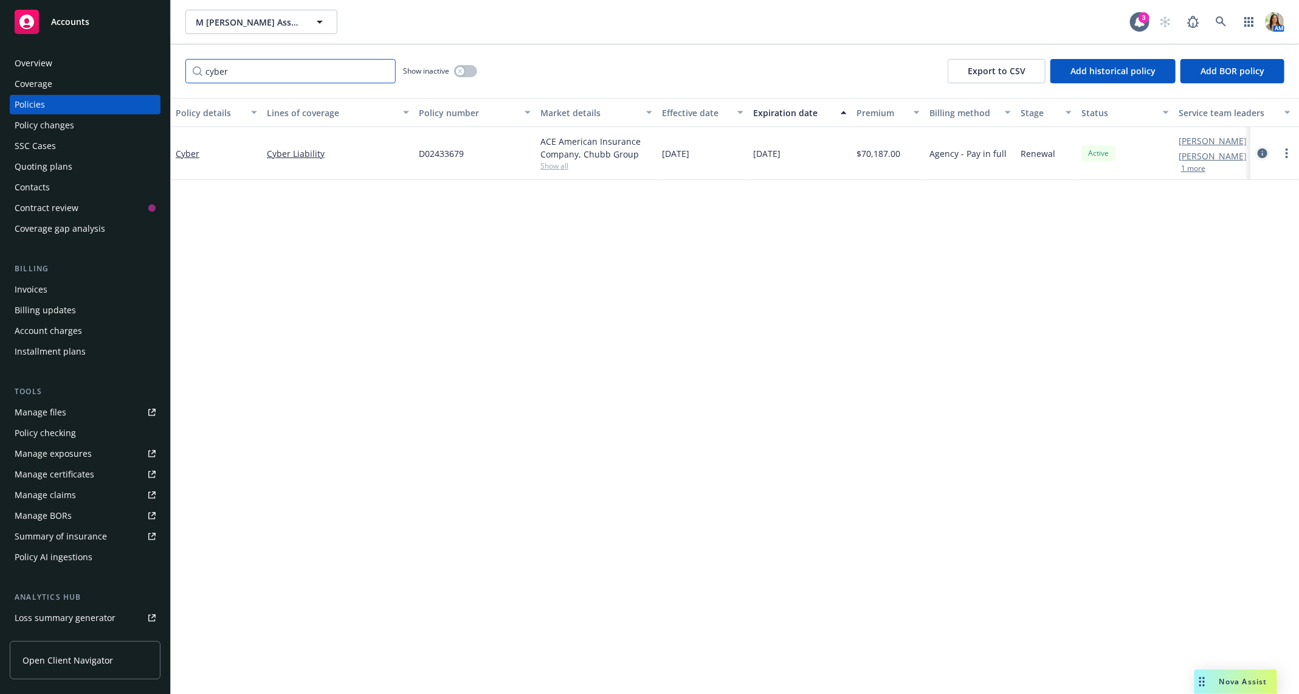
type input "cyber"
click at [1263, 152] on icon "circleInformation" at bounding box center [1263, 153] width 10 height 10
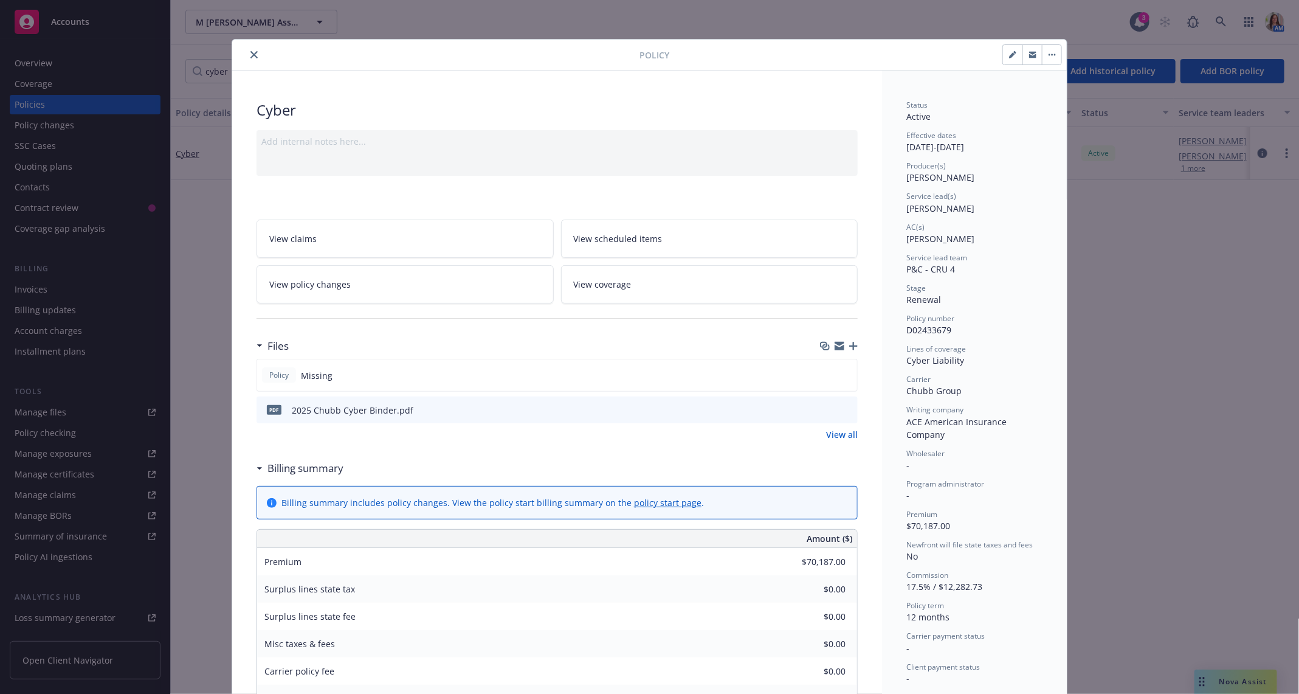
click at [844, 434] on link "View all" at bounding box center [842, 434] width 32 height 13
click at [254, 52] on icon "close" at bounding box center [253, 54] width 7 height 7
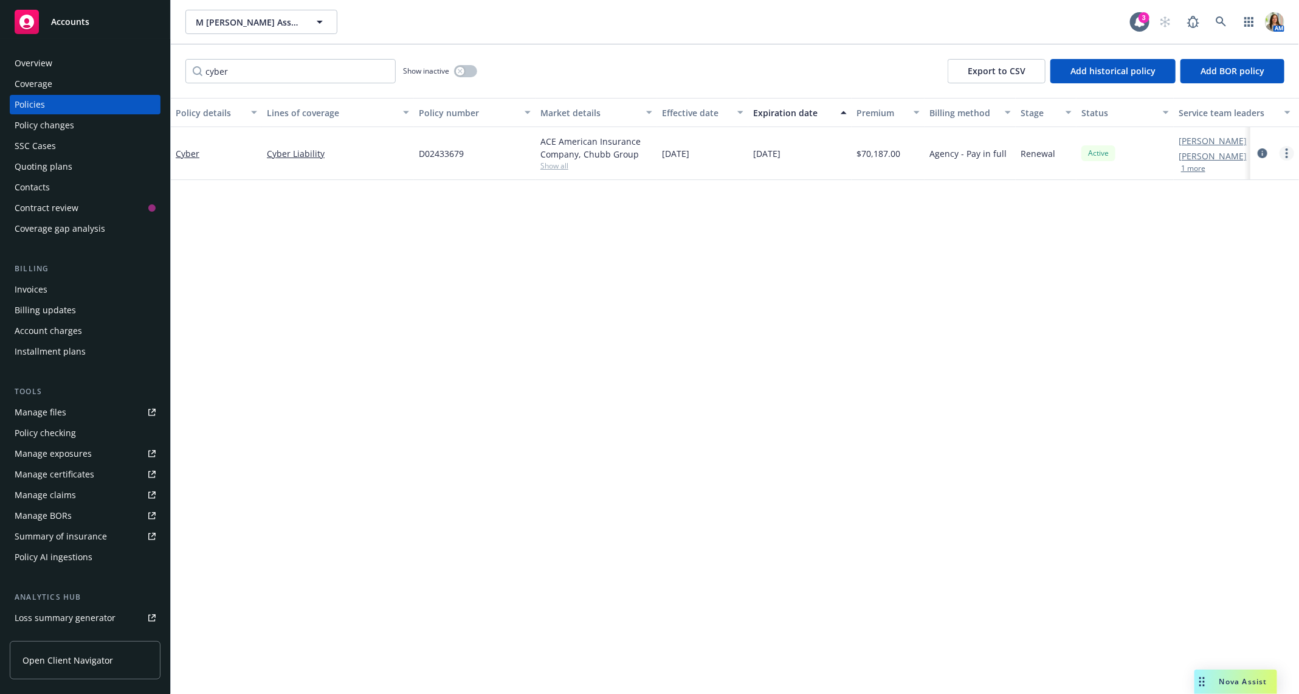
click at [1283, 154] on link "more" at bounding box center [1287, 153] width 15 height 15
click at [1218, 323] on link "Copy logging email" at bounding box center [1222, 324] width 143 height 24
click at [89, 472] on div "Manage certificates" at bounding box center [55, 473] width 80 height 19
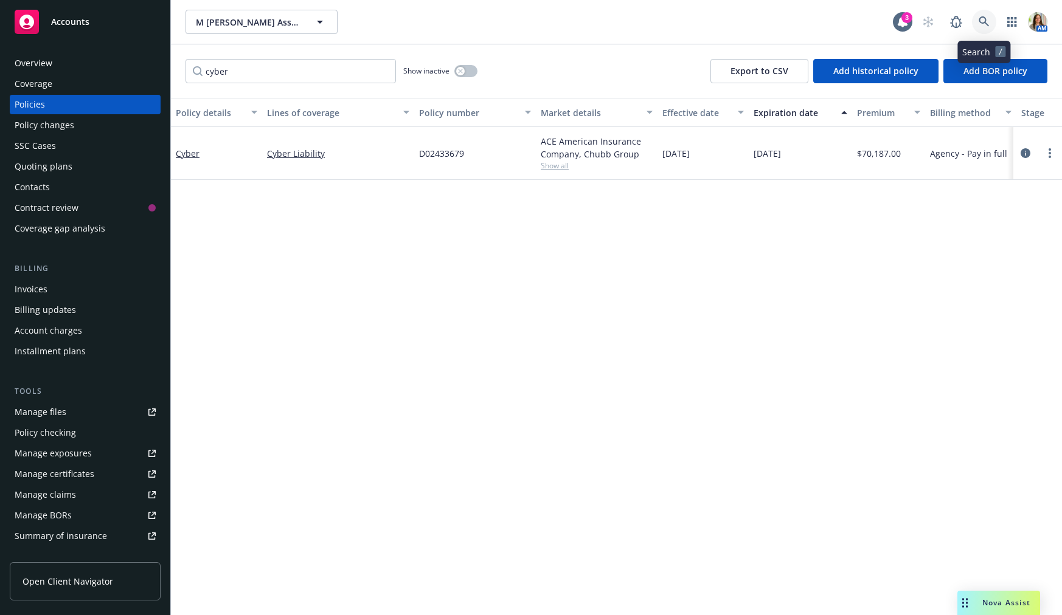
click at [980, 16] on icon at bounding box center [983, 21] width 11 height 11
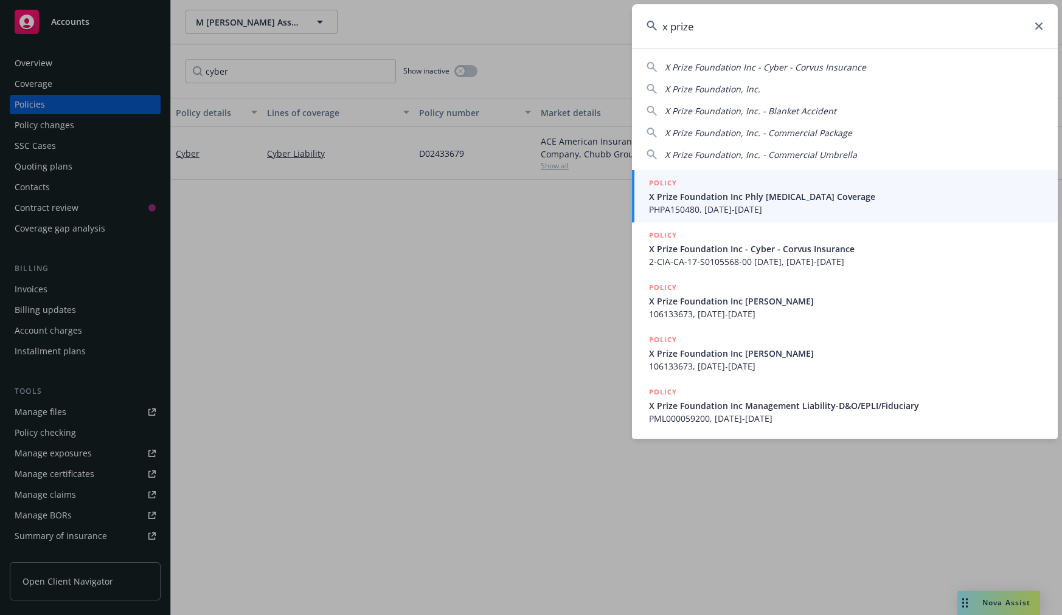
type input "x prize"
click at [747, 200] on span "X Prize Foundation Inc Phly [MEDICAL_DATA] Coverage" at bounding box center [846, 196] width 394 height 13
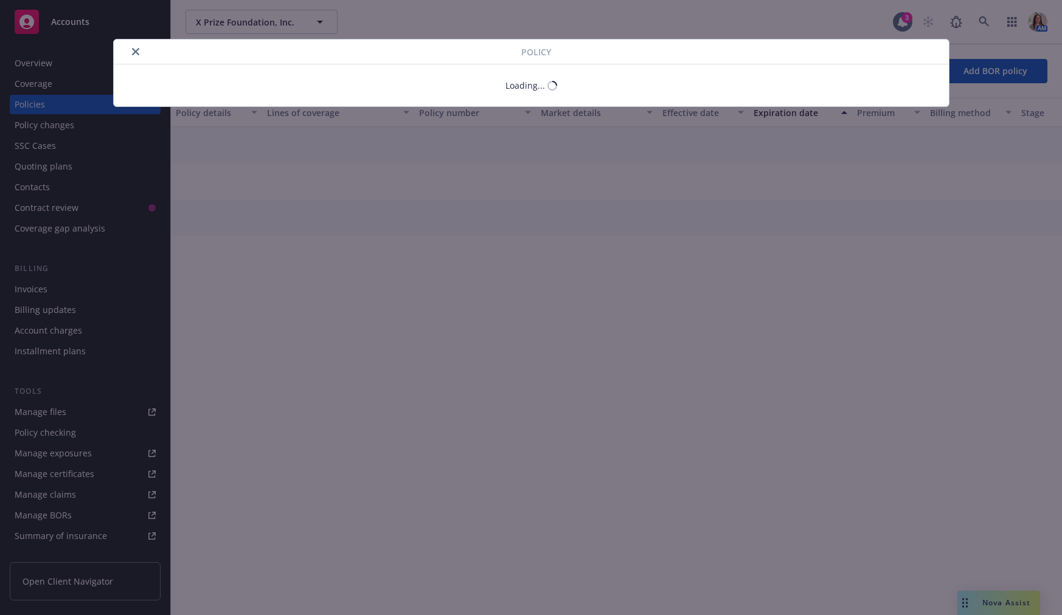
click at [45, 173] on div "Policy Loading..." at bounding box center [531, 307] width 1062 height 615
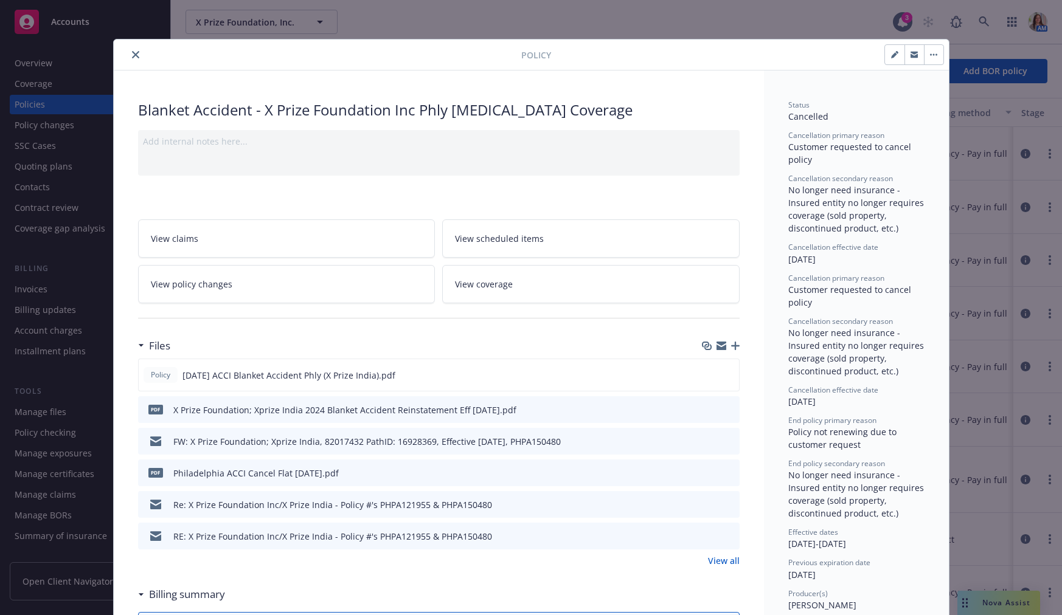
click at [134, 60] on button "close" at bounding box center [135, 54] width 15 height 15
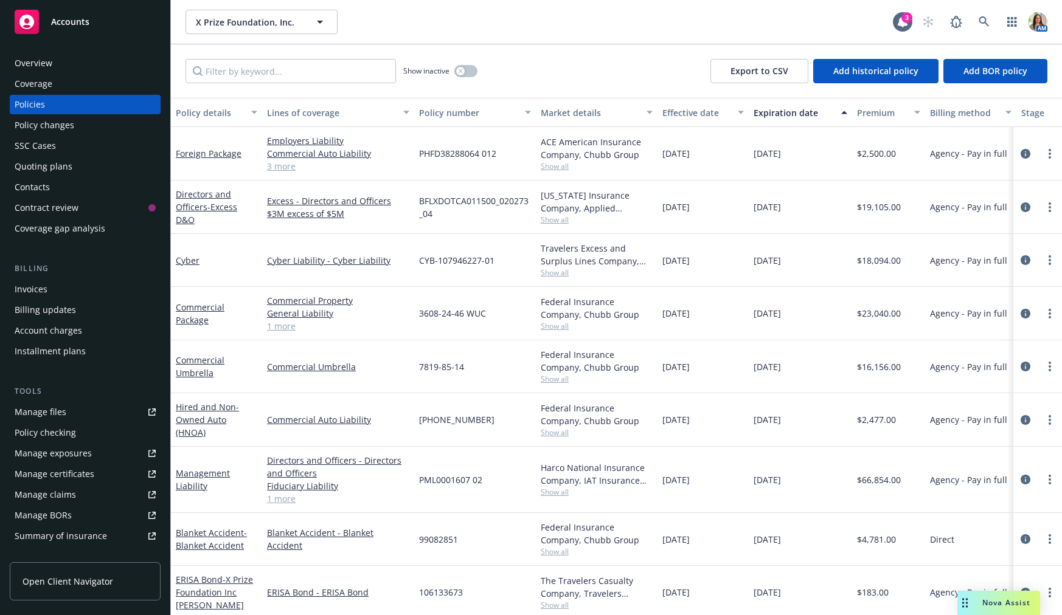
click at [62, 171] on div "Quoting plans" at bounding box center [44, 166] width 58 height 19
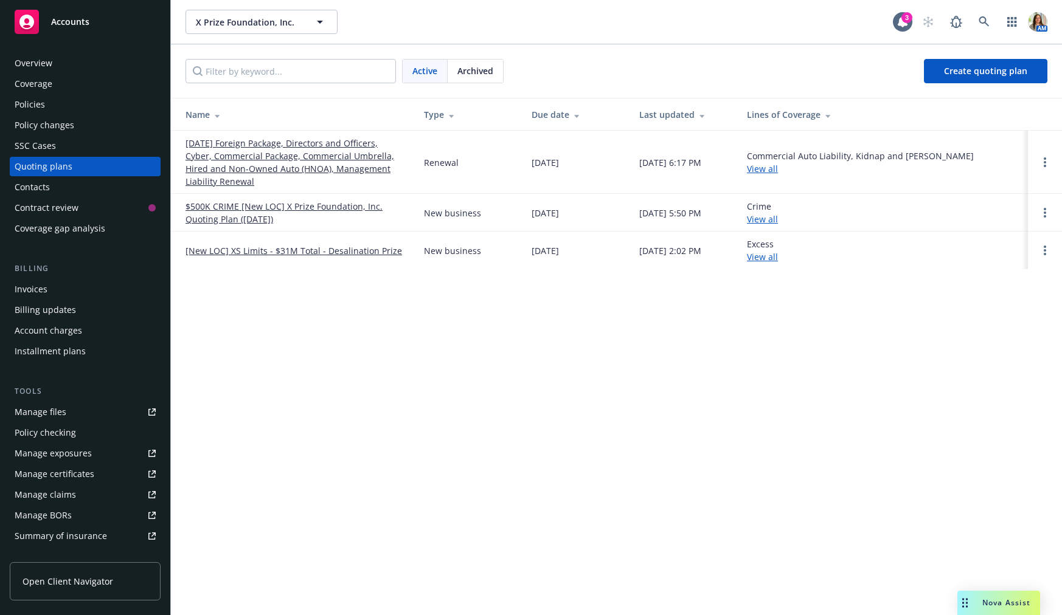
click at [213, 209] on link "$500K CRIME [New LOC] X Prize Foundation, Inc. Quoting Plan ([DATE])" at bounding box center [294, 213] width 219 height 26
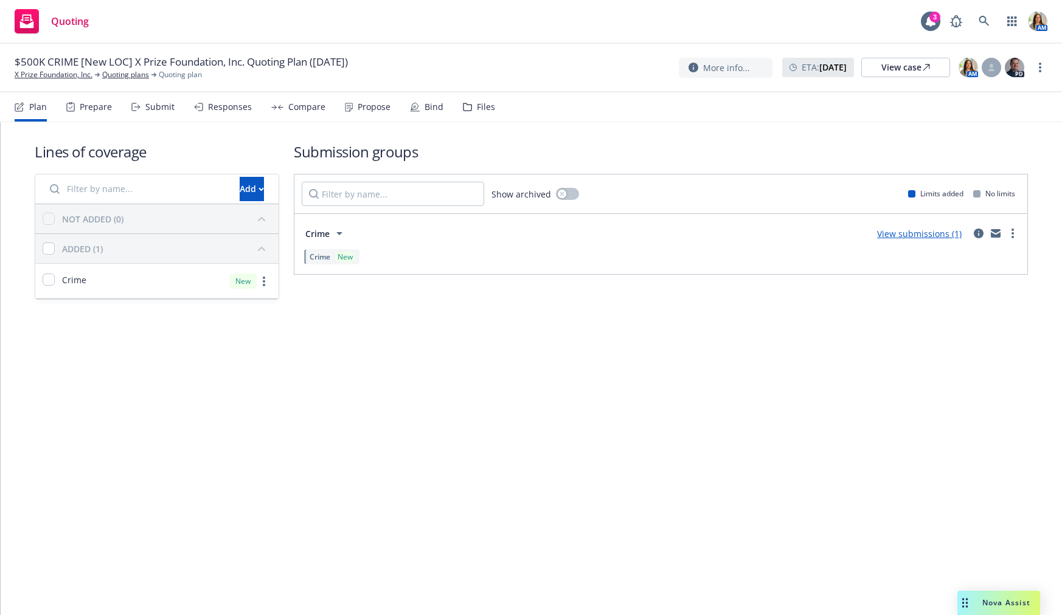
click at [481, 109] on div "Files" at bounding box center [486, 107] width 18 height 10
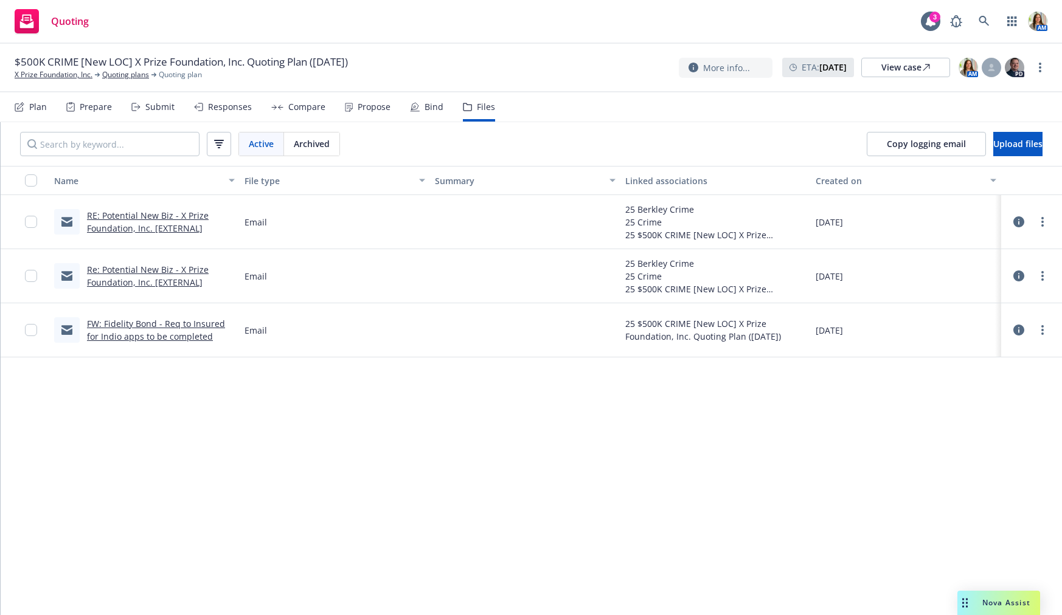
click at [146, 225] on link "RE: Potential New Biz - X Prize Foundation, Inc. [EXTERNAL]" at bounding box center [148, 222] width 122 height 24
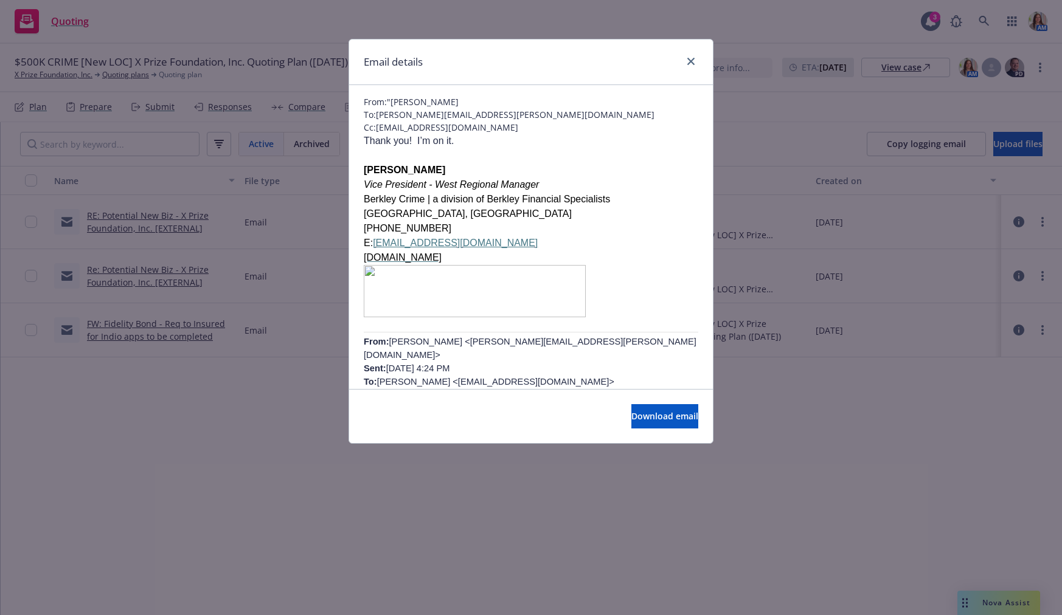
scroll to position [55, 0]
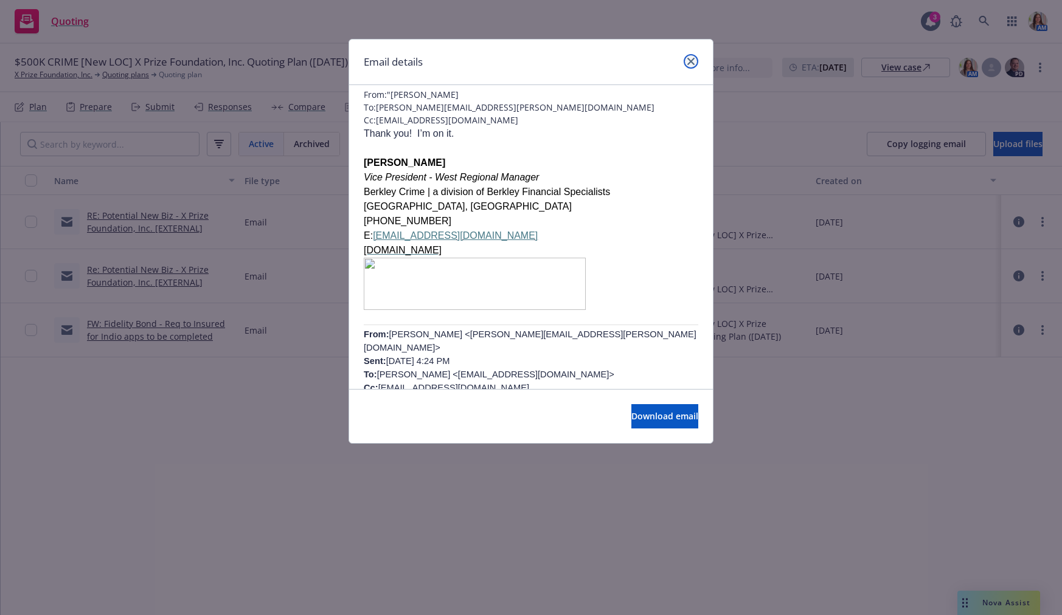
click at [692, 57] on link "close" at bounding box center [690, 61] width 15 height 15
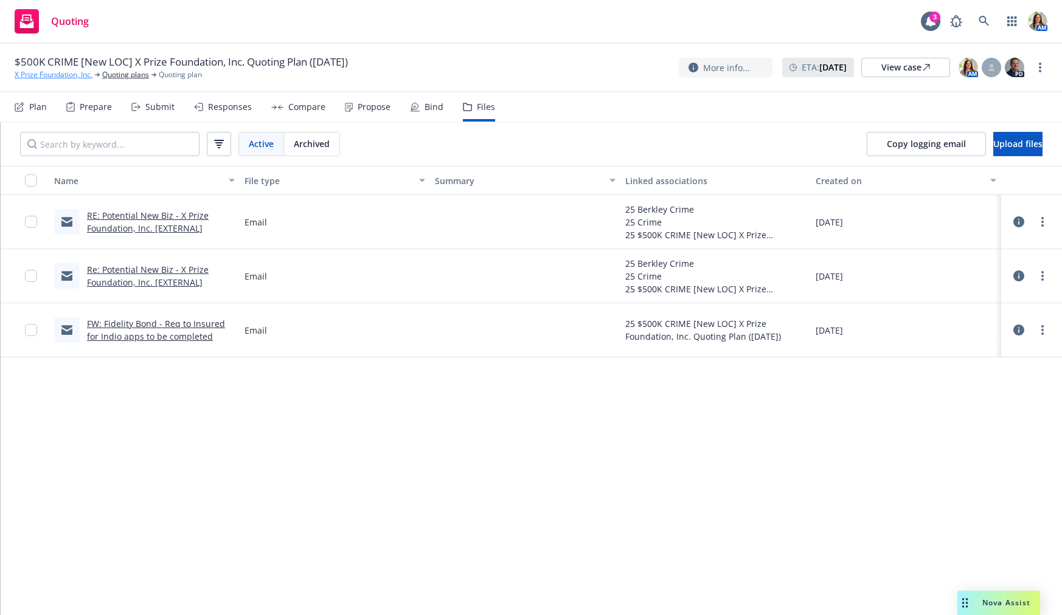
click at [72, 74] on link "X Prize Foundation, Inc." at bounding box center [54, 74] width 78 height 11
